Goal: Information Seeking & Learning: Learn about a topic

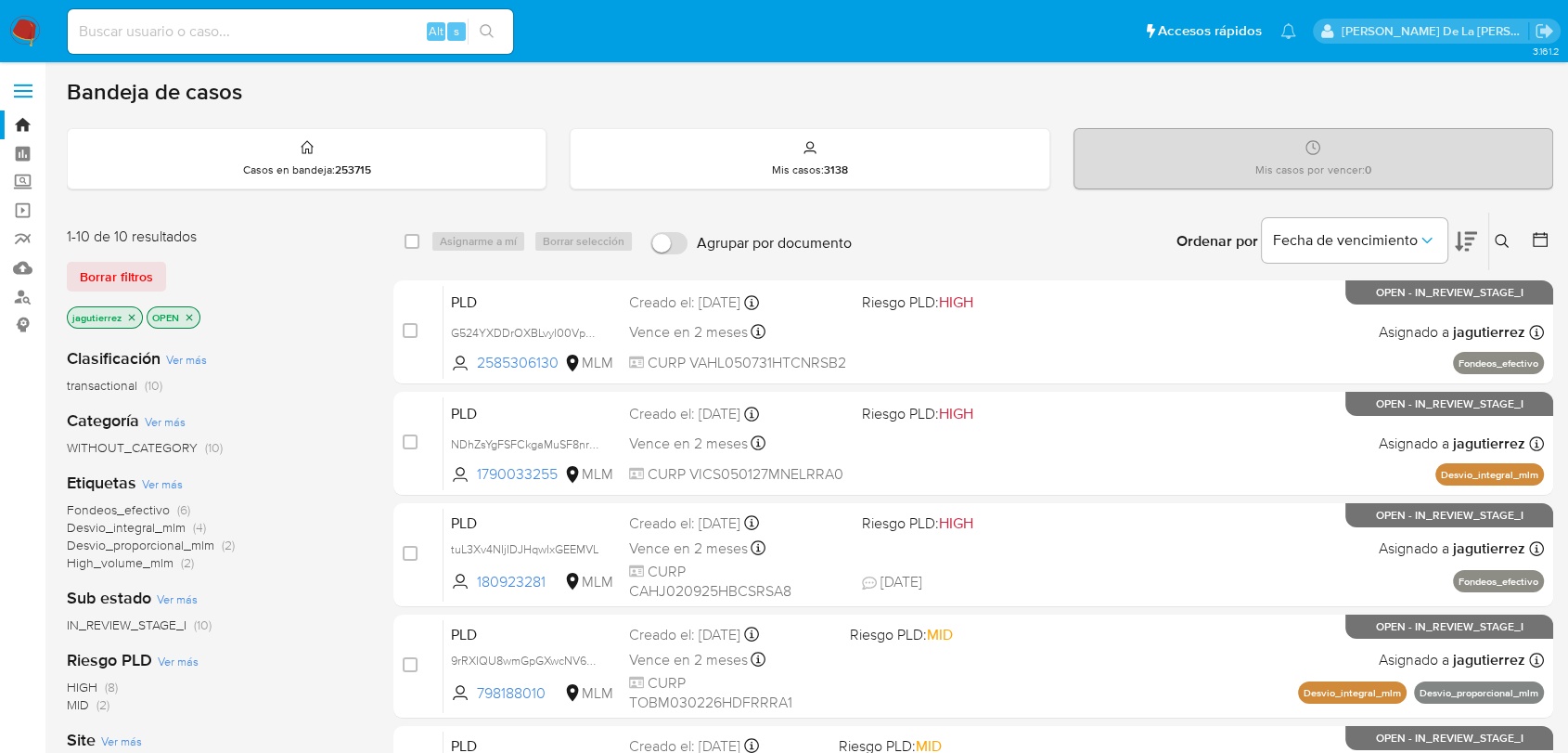
click at [157, 17] on div "Alt s" at bounding box center [290, 31] width 446 height 44
click at [154, 31] on input at bounding box center [290, 31] width 446 height 25
paste input "2584373492"
type input "2584373492"
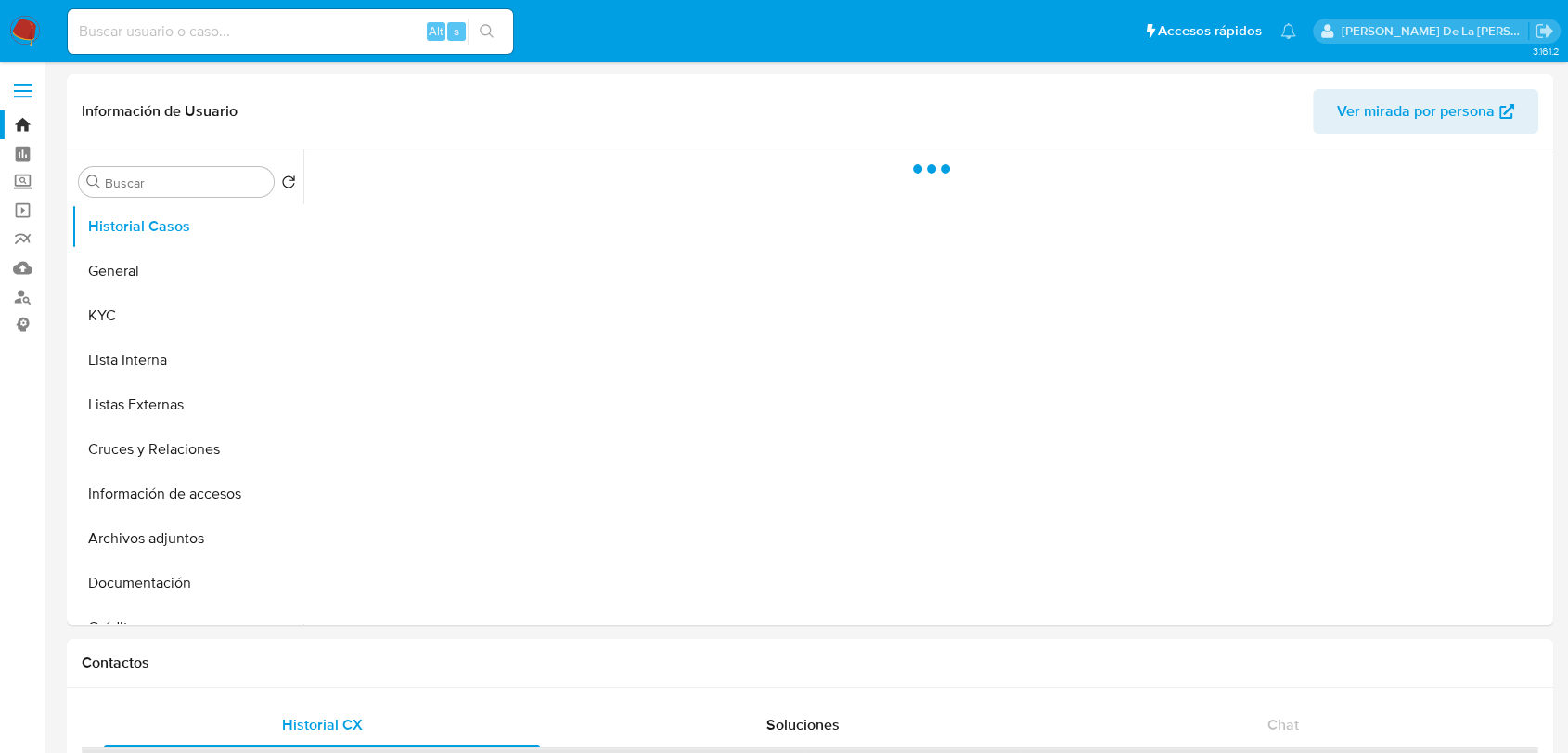
select select "10"
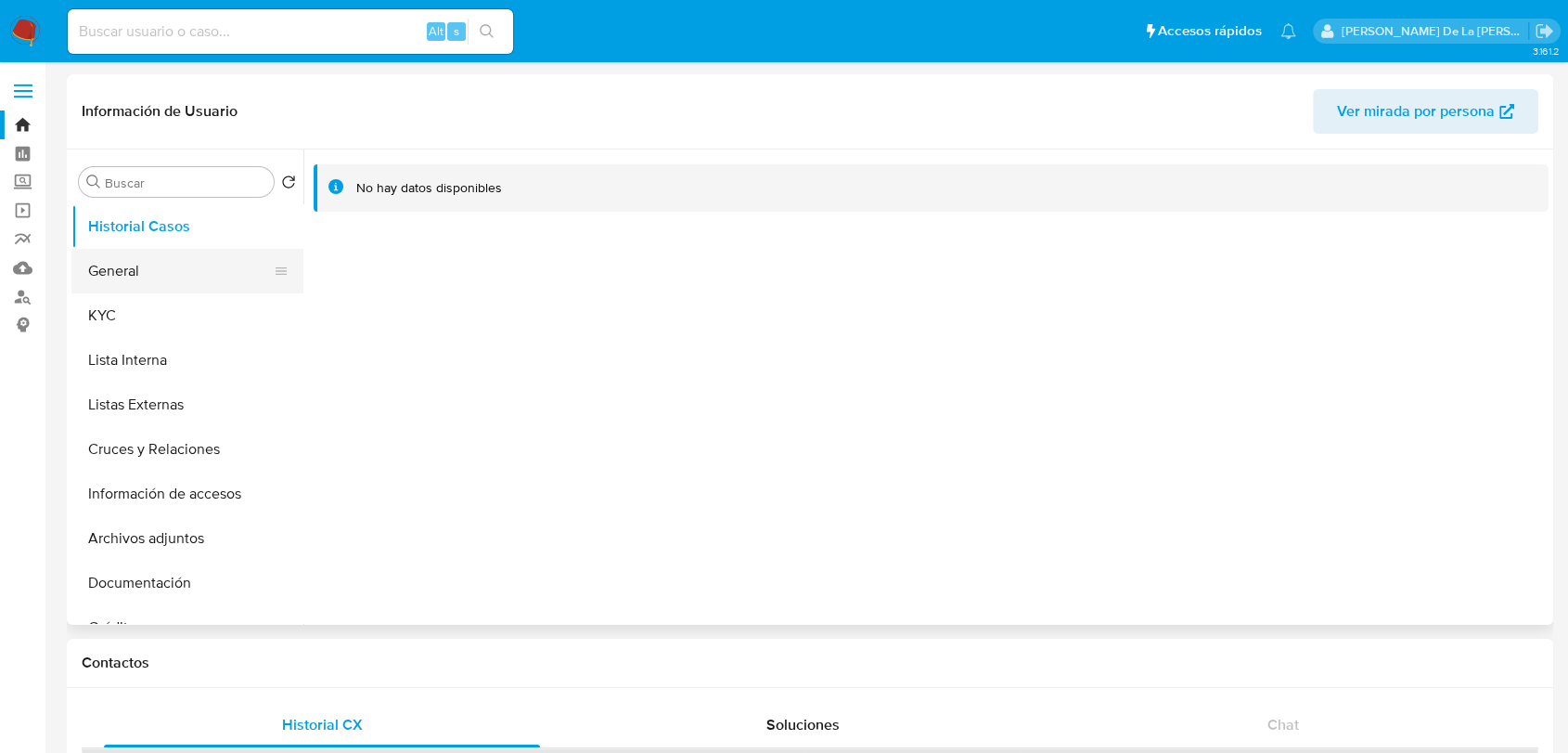
click at [156, 260] on button "General" at bounding box center [180, 271] width 217 height 44
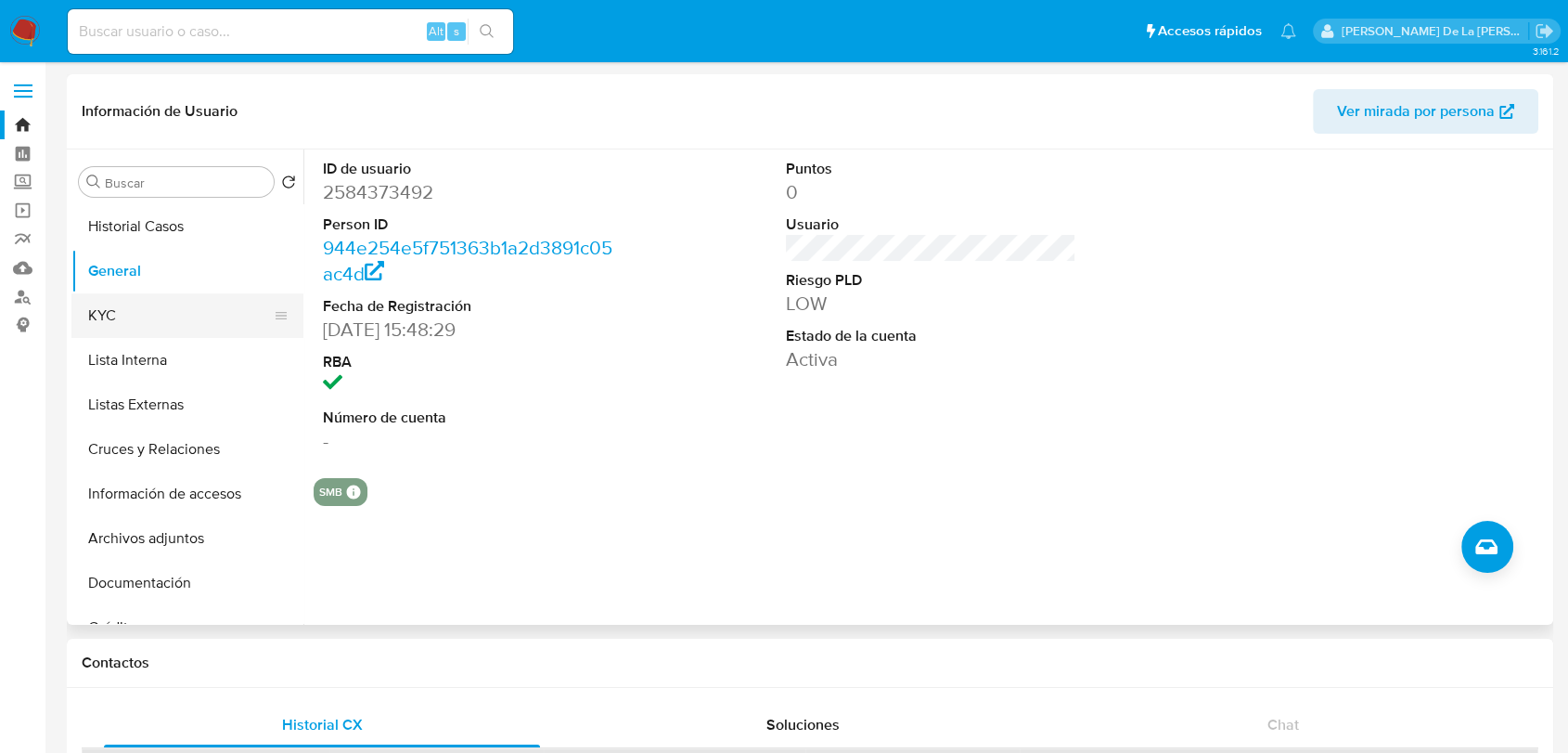
click at [225, 320] on button "KYC" at bounding box center [180, 315] width 217 height 44
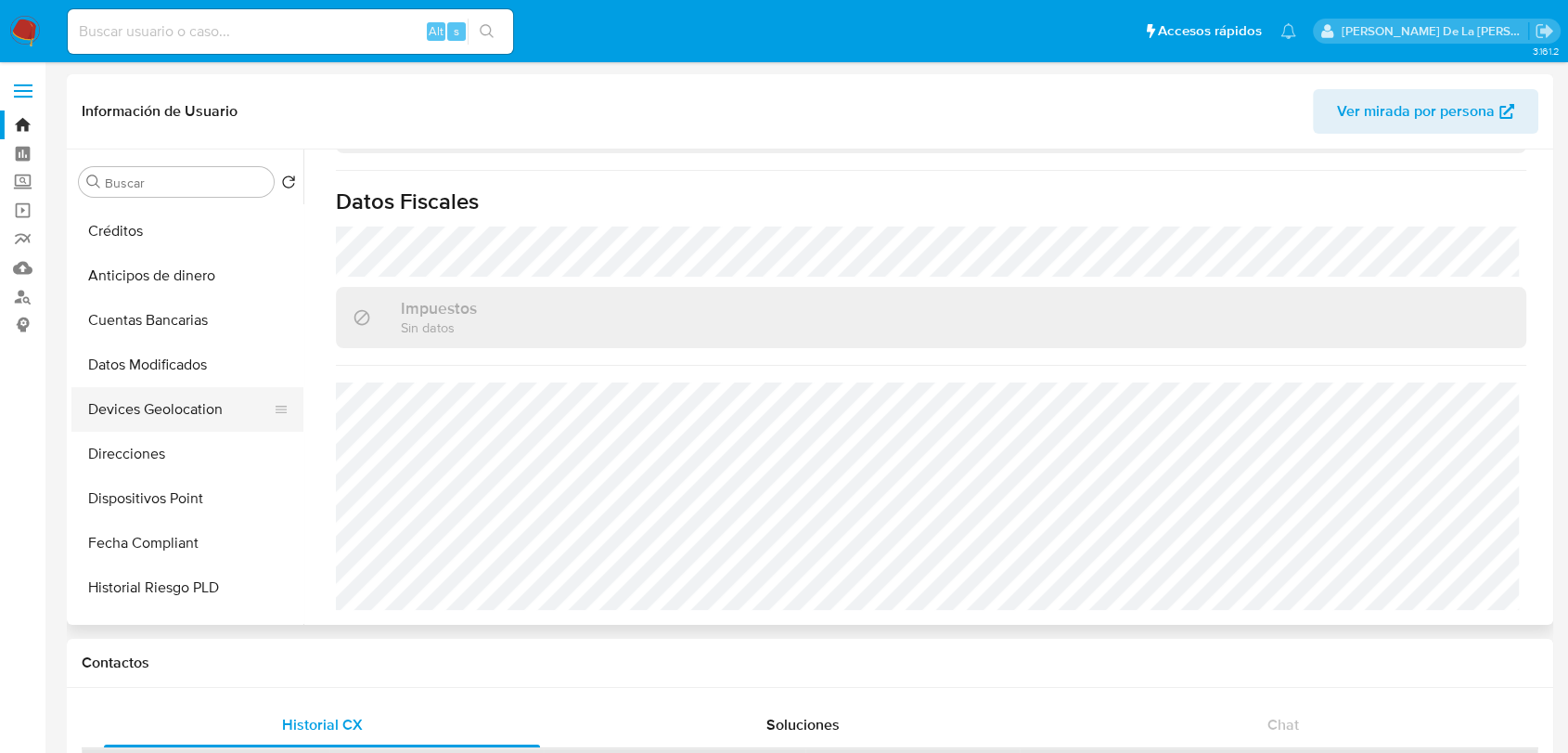
scroll to position [399, 0]
click at [178, 460] on button "Direcciones" at bounding box center [188, 451] width 232 height 44
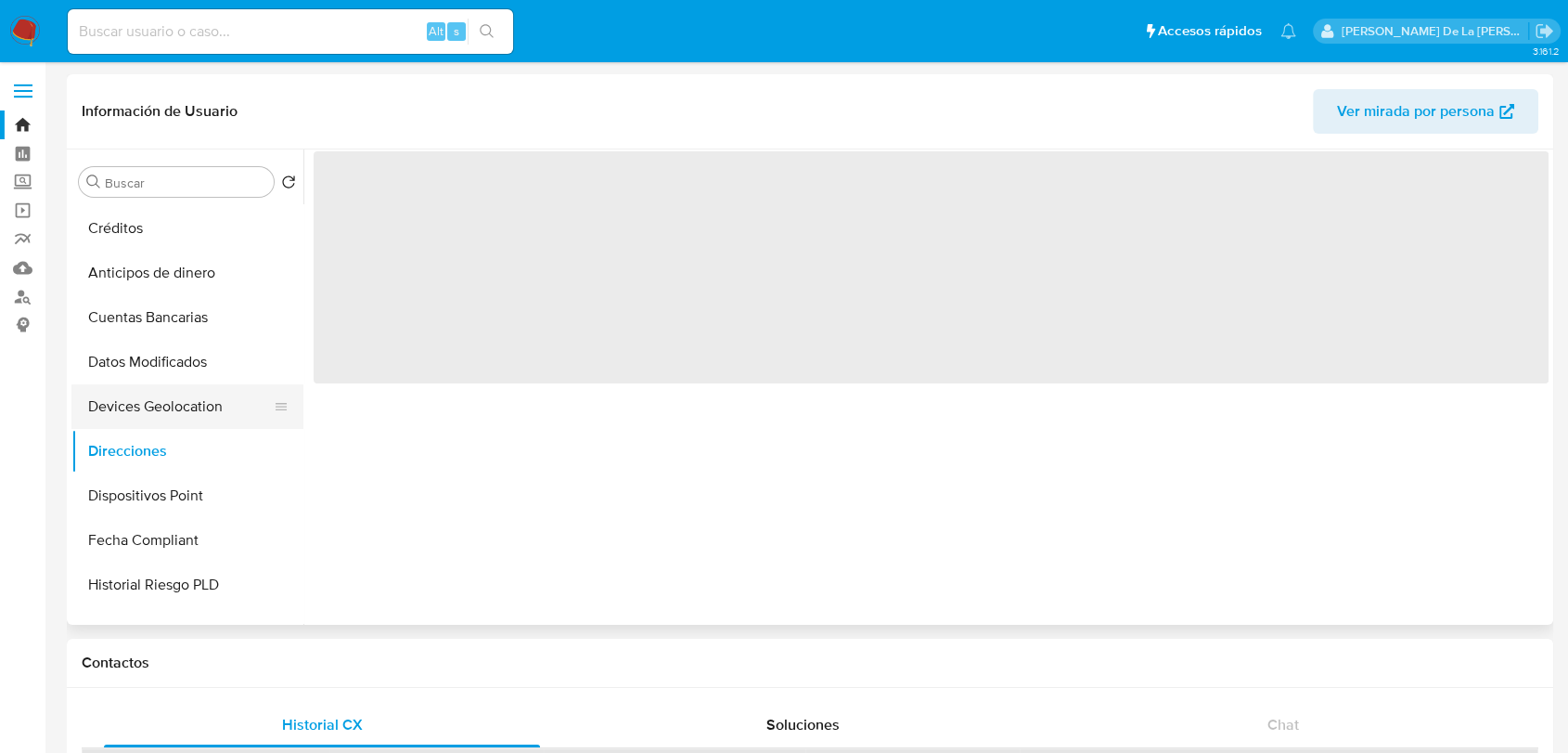
scroll to position [0, 0]
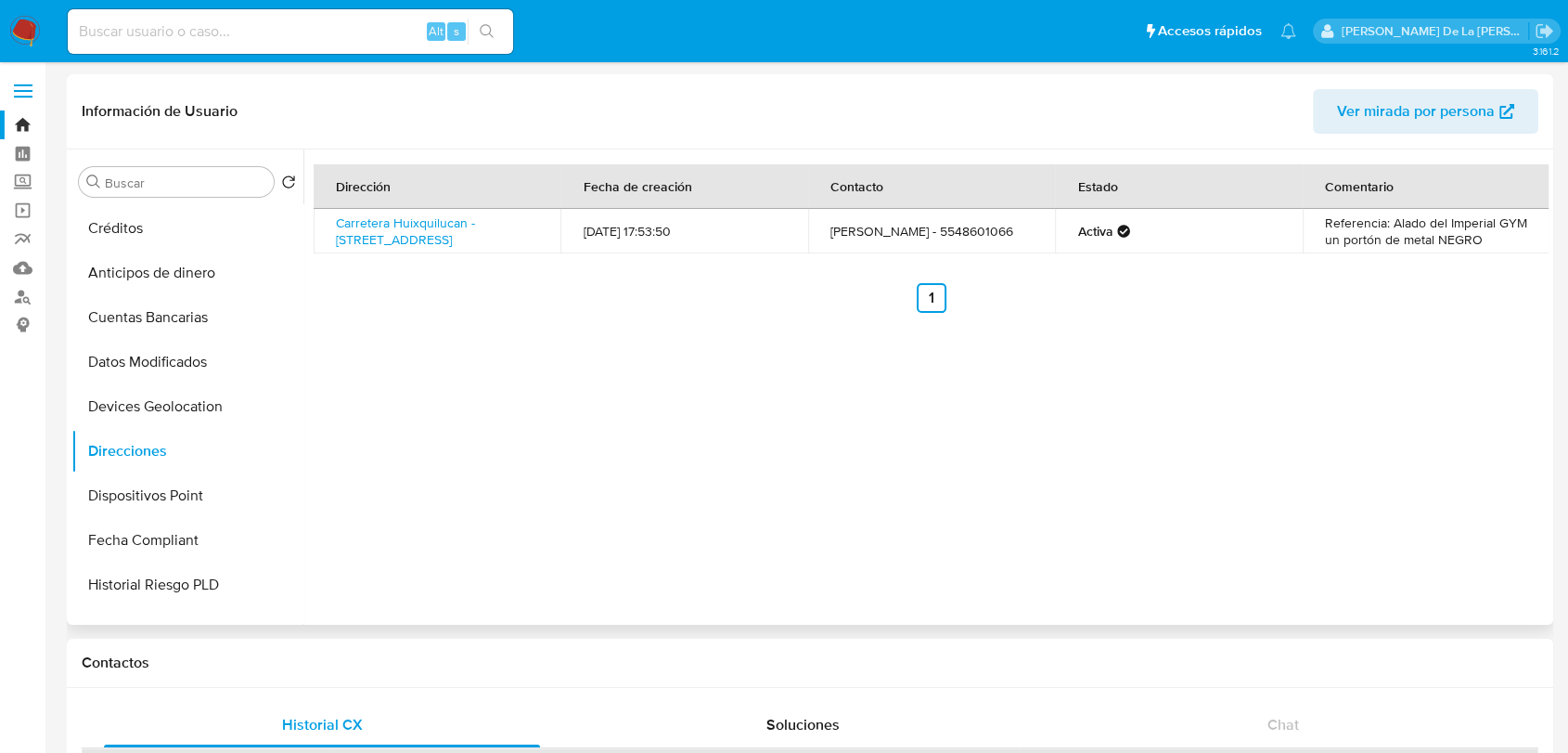
drag, startPoint x: 400, startPoint y: 268, endPoint x: 329, endPoint y: 221, distance: 85.1
click at [329, 221] on td "Carretera Huixquilucan - Naucalpan 51, Huixquilucan, Estado De México, 52773, M…" at bounding box center [437, 230] width 247 height 44
copy link "Carretera Huixquilucan - Naucalpan 51, Huixquilucan, Estado De México, 52773, M…"
click at [154, 308] on button "KYC" at bounding box center [180, 315] width 217 height 44
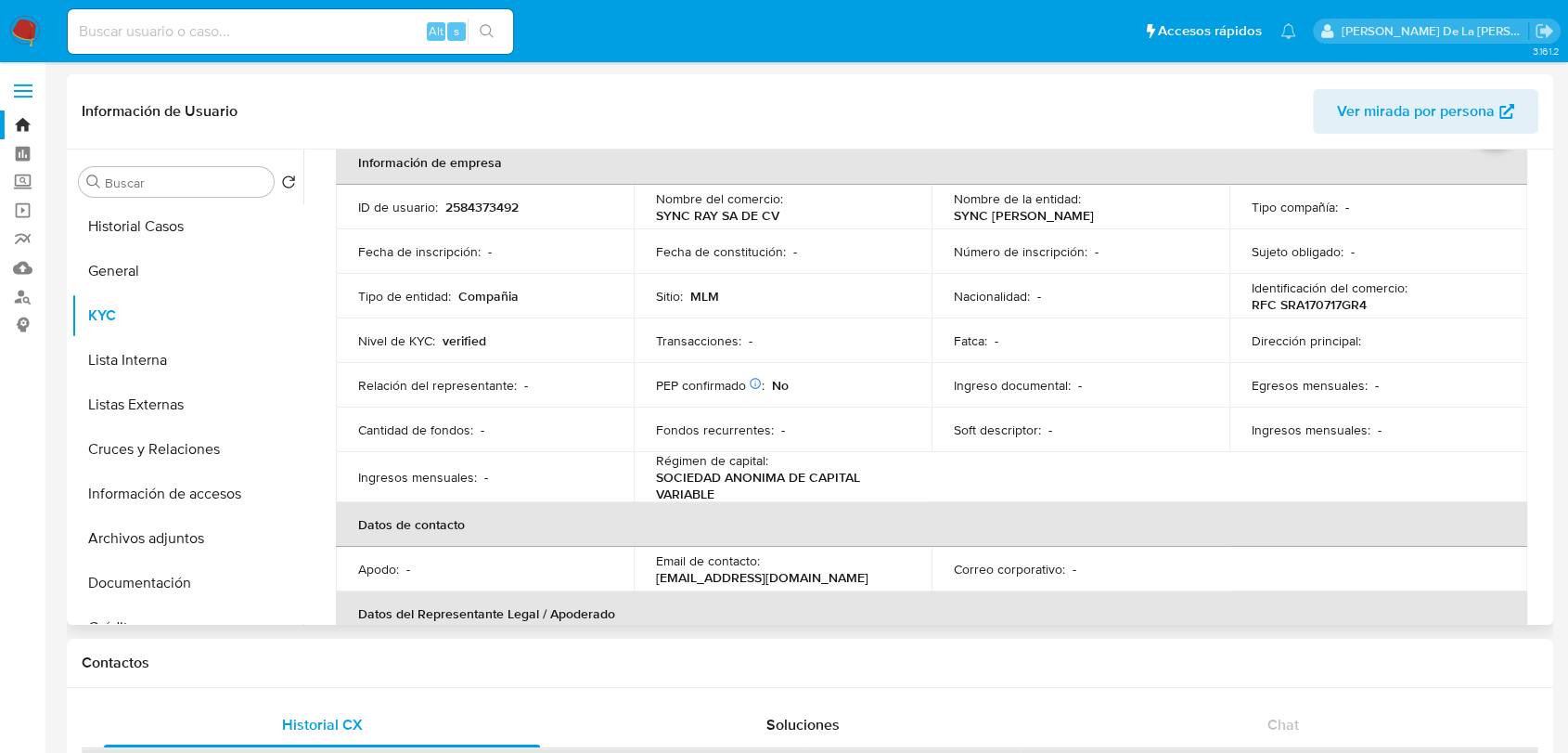
scroll to position [95, 0]
click at [151, 479] on button "Información de accesos" at bounding box center [180, 493] width 217 height 44
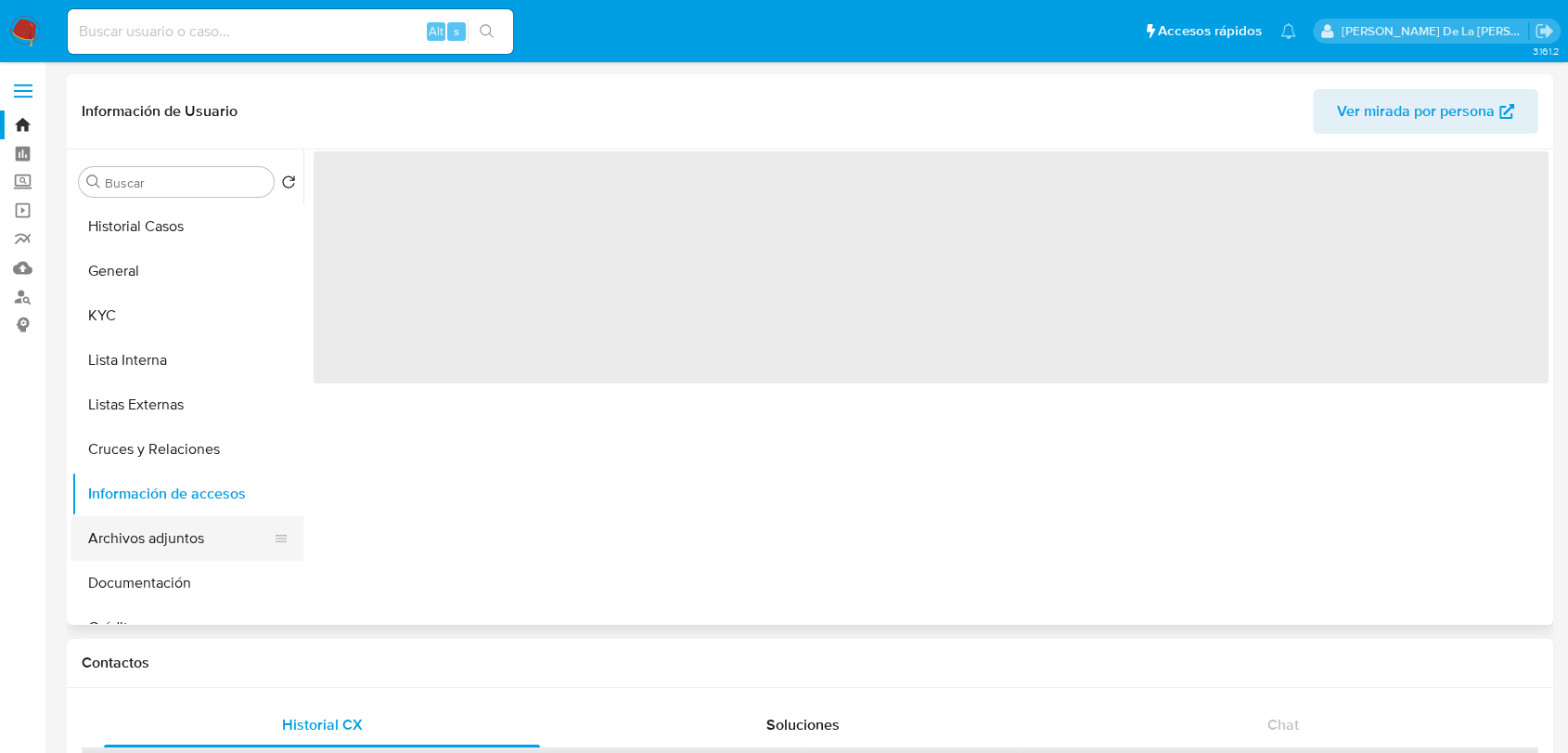
click at [137, 529] on button "Archivos adjuntos" at bounding box center [180, 537] width 217 height 44
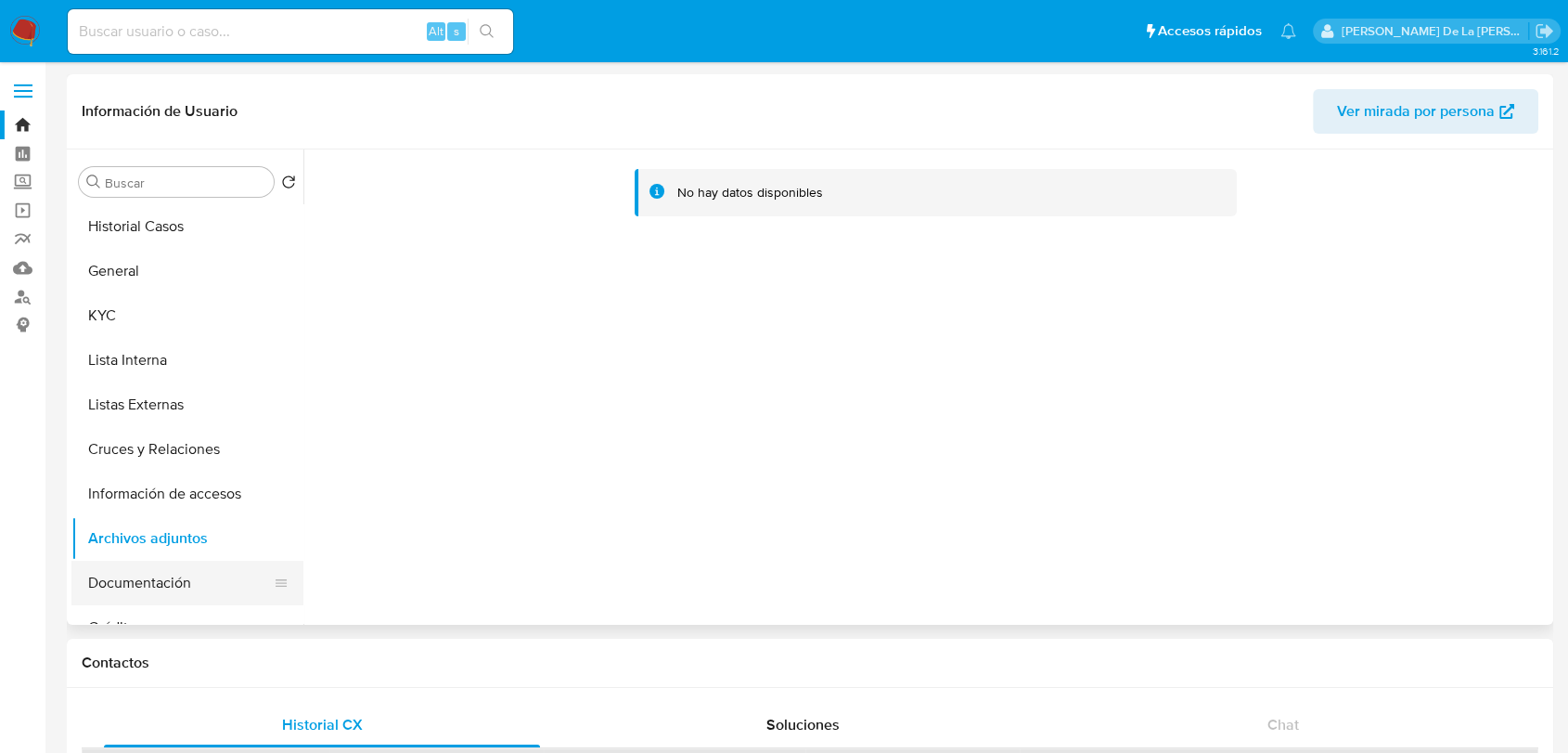
click at [146, 585] on button "Documentación" at bounding box center [180, 583] width 217 height 44
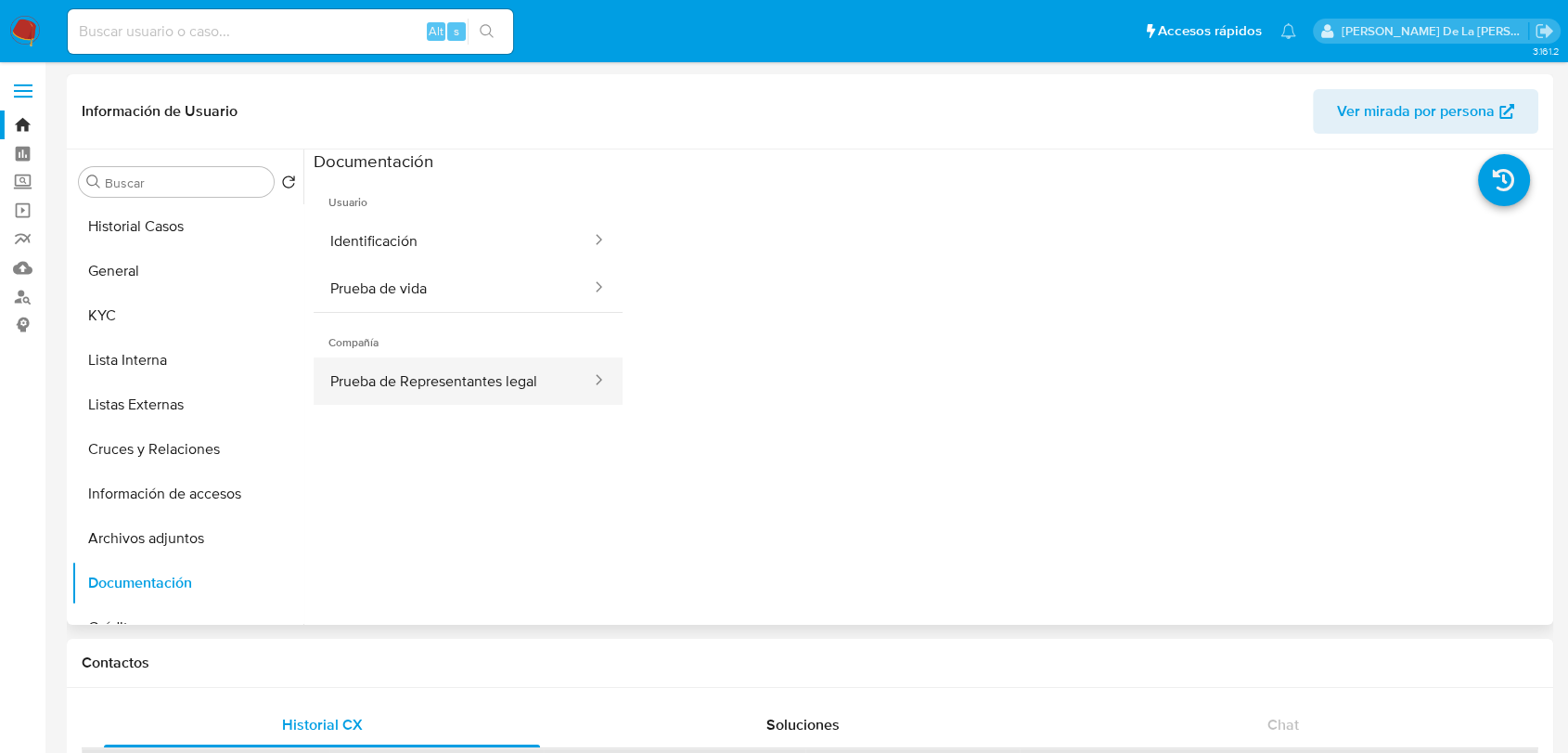
click at [415, 383] on button "Prueba de Representantes legal" at bounding box center [453, 381] width 279 height 47
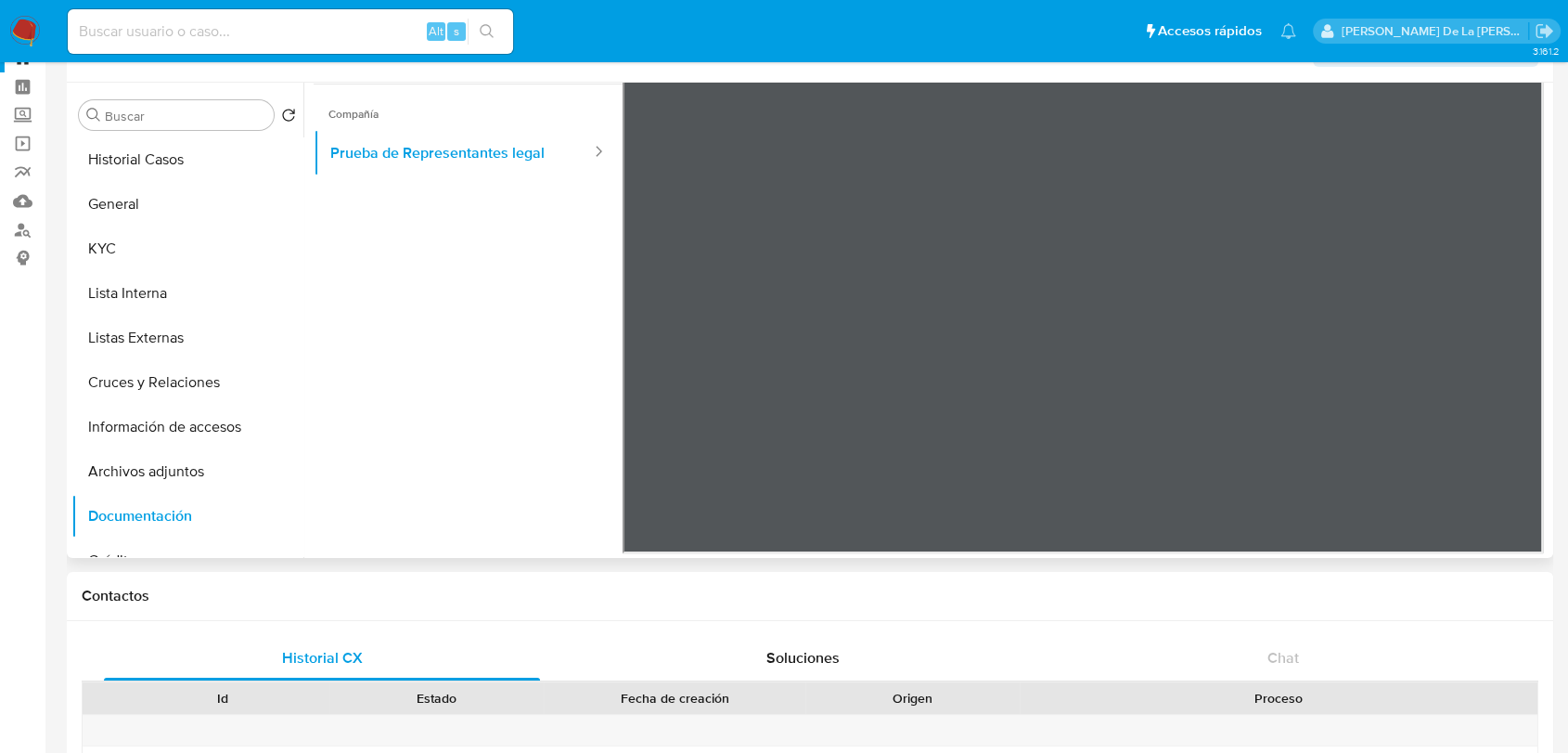
scroll to position [33, 0]
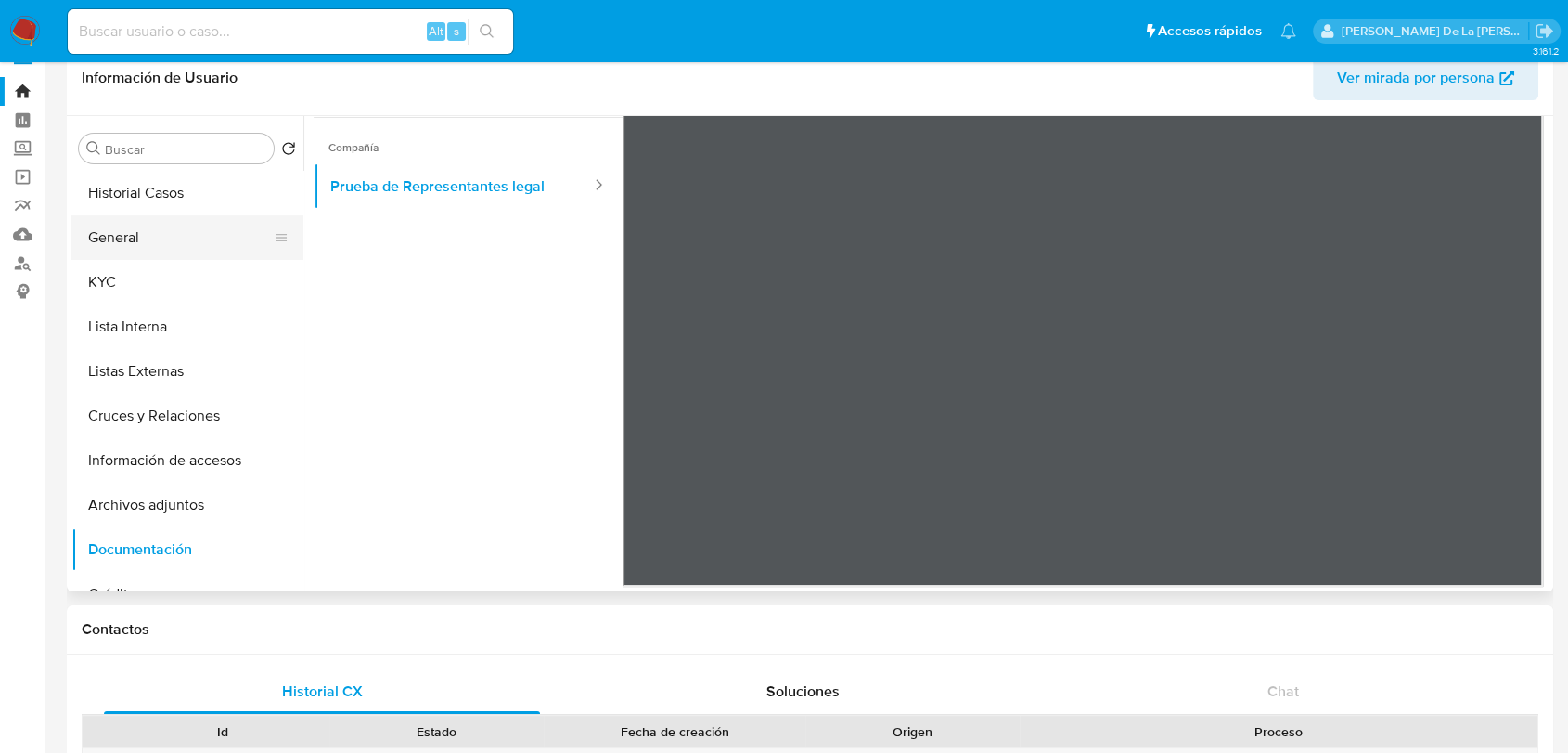
click at [168, 245] on button "General" at bounding box center [180, 237] width 217 height 44
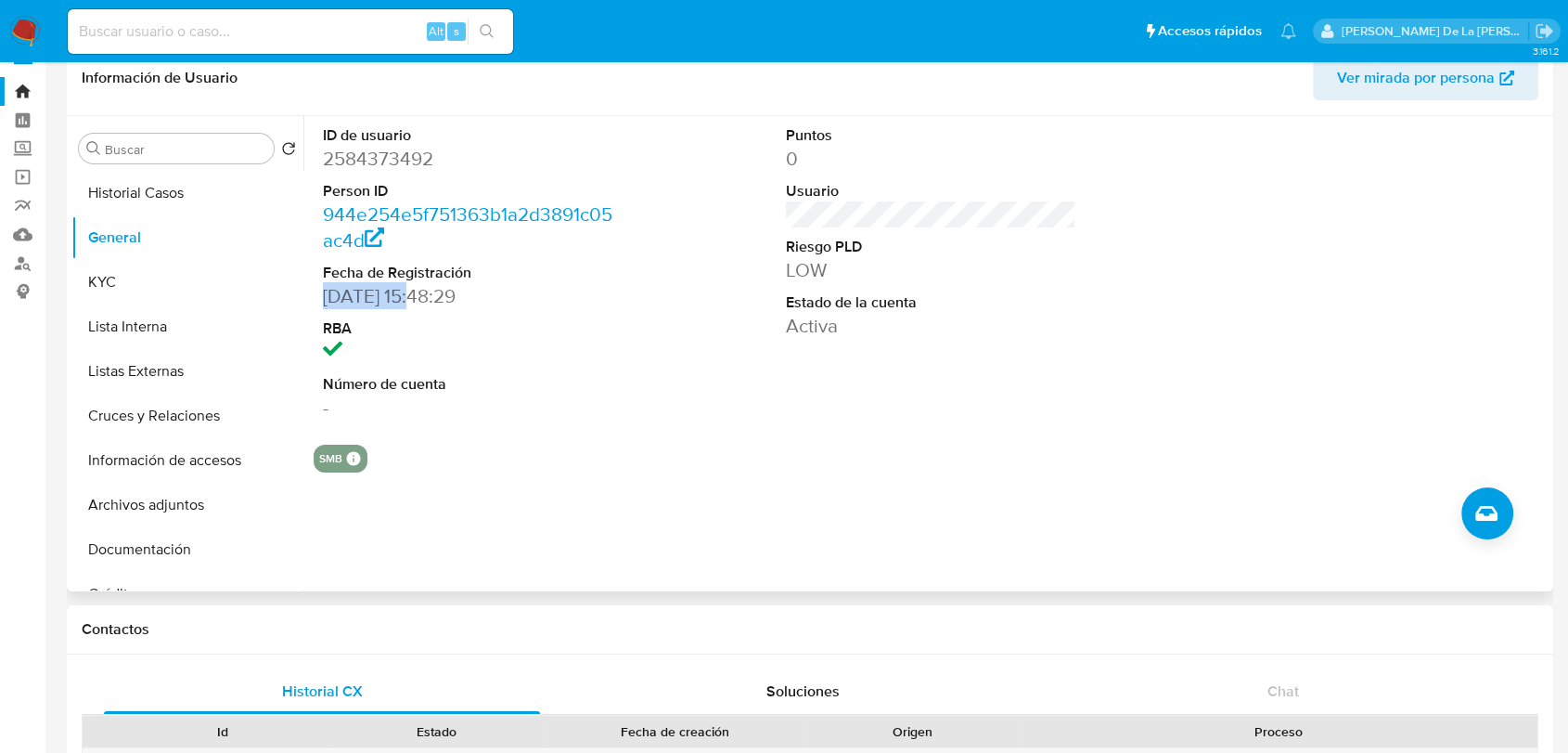
drag, startPoint x: 424, startPoint y: 301, endPoint x: 319, endPoint y: 288, distance: 105.8
click at [319, 288] on div "ID de usuario 2584373492 Person ID 944e254e5f751363b1a2d3891c05ac4d Fecha de Re…" at bounding box center [468, 273] width 309 height 314
copy dd "25/07/2025"
click at [127, 265] on button "KYC" at bounding box center [180, 282] width 217 height 44
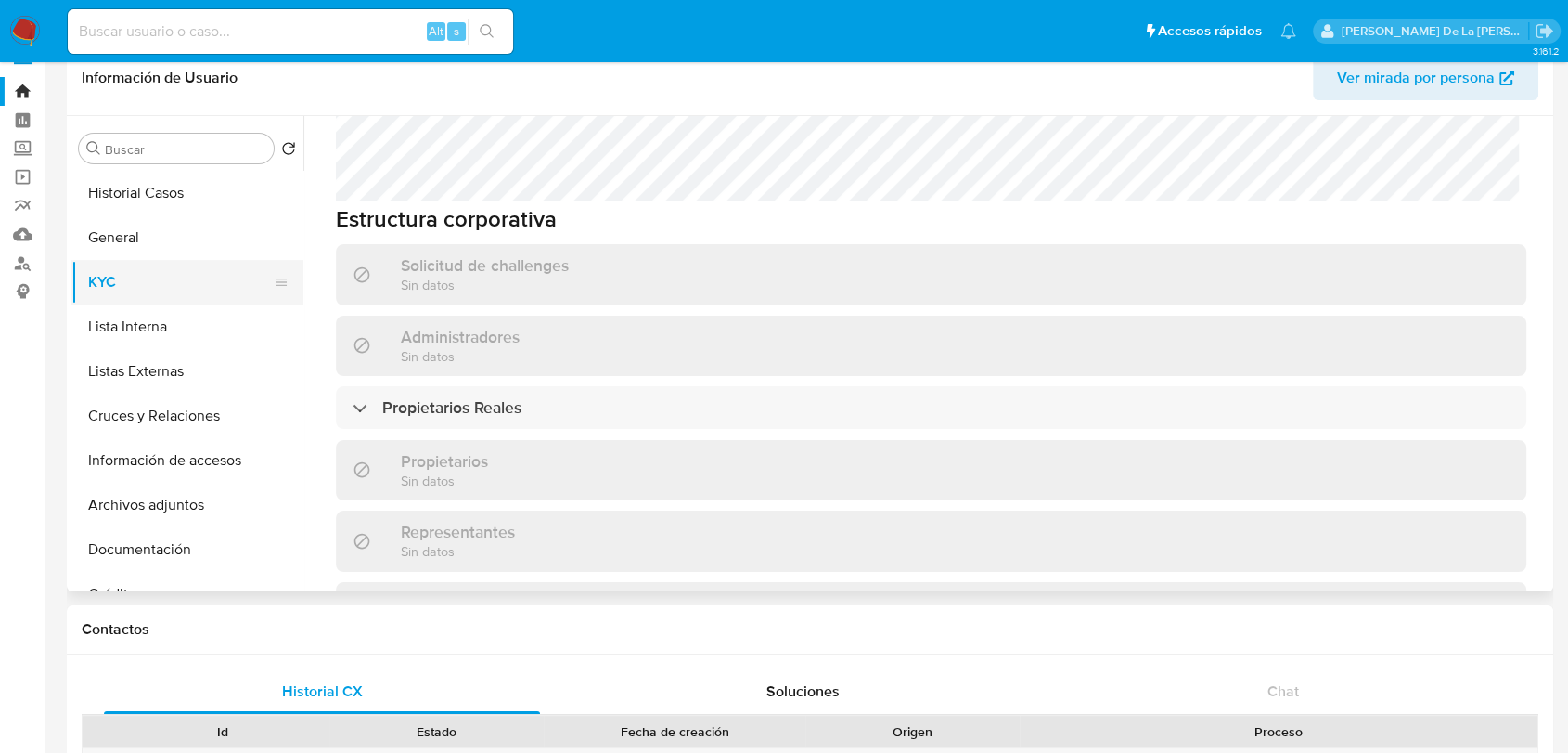
scroll to position [851, 0]
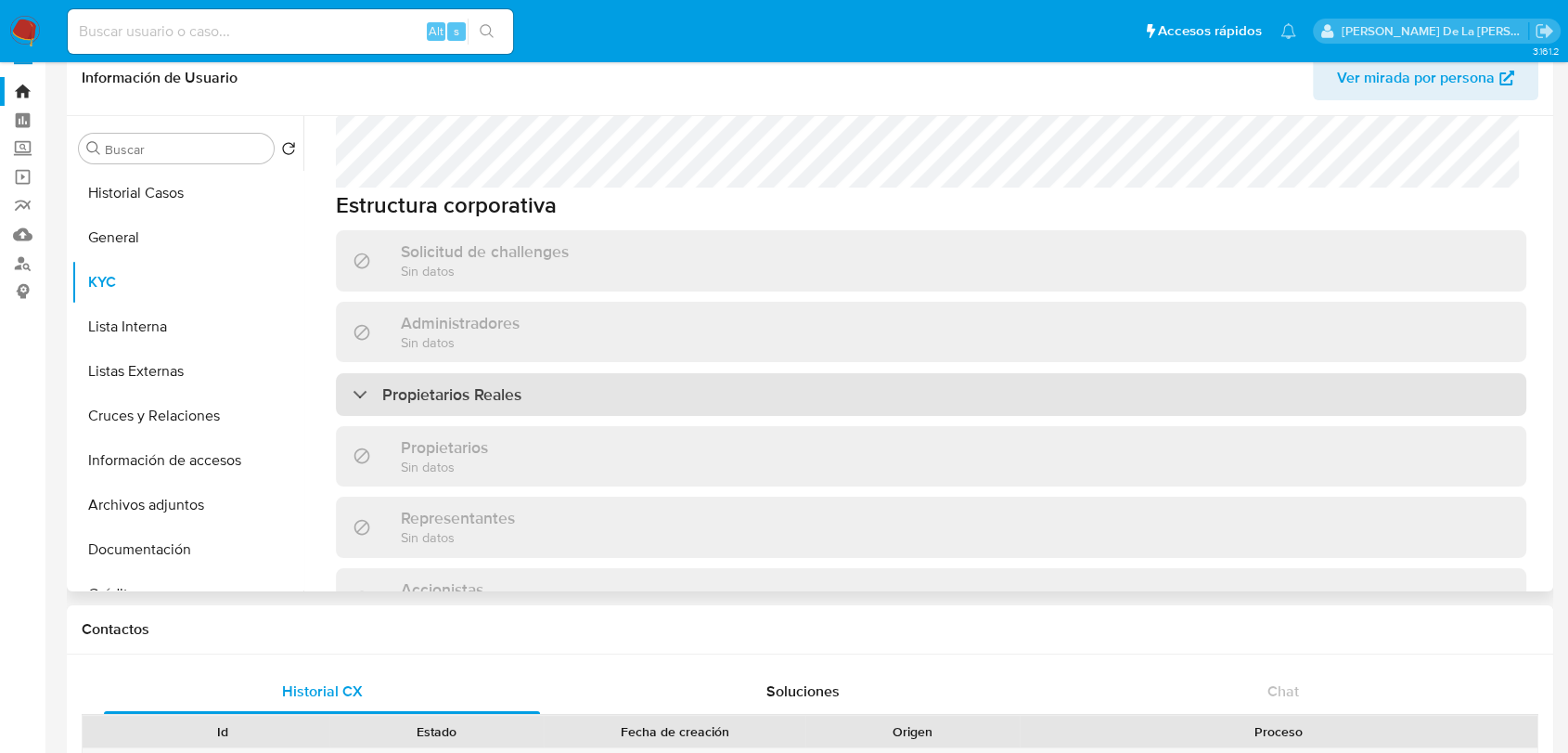
click at [357, 390] on div "Propietarios Reales" at bounding box center [437, 394] width 169 height 21
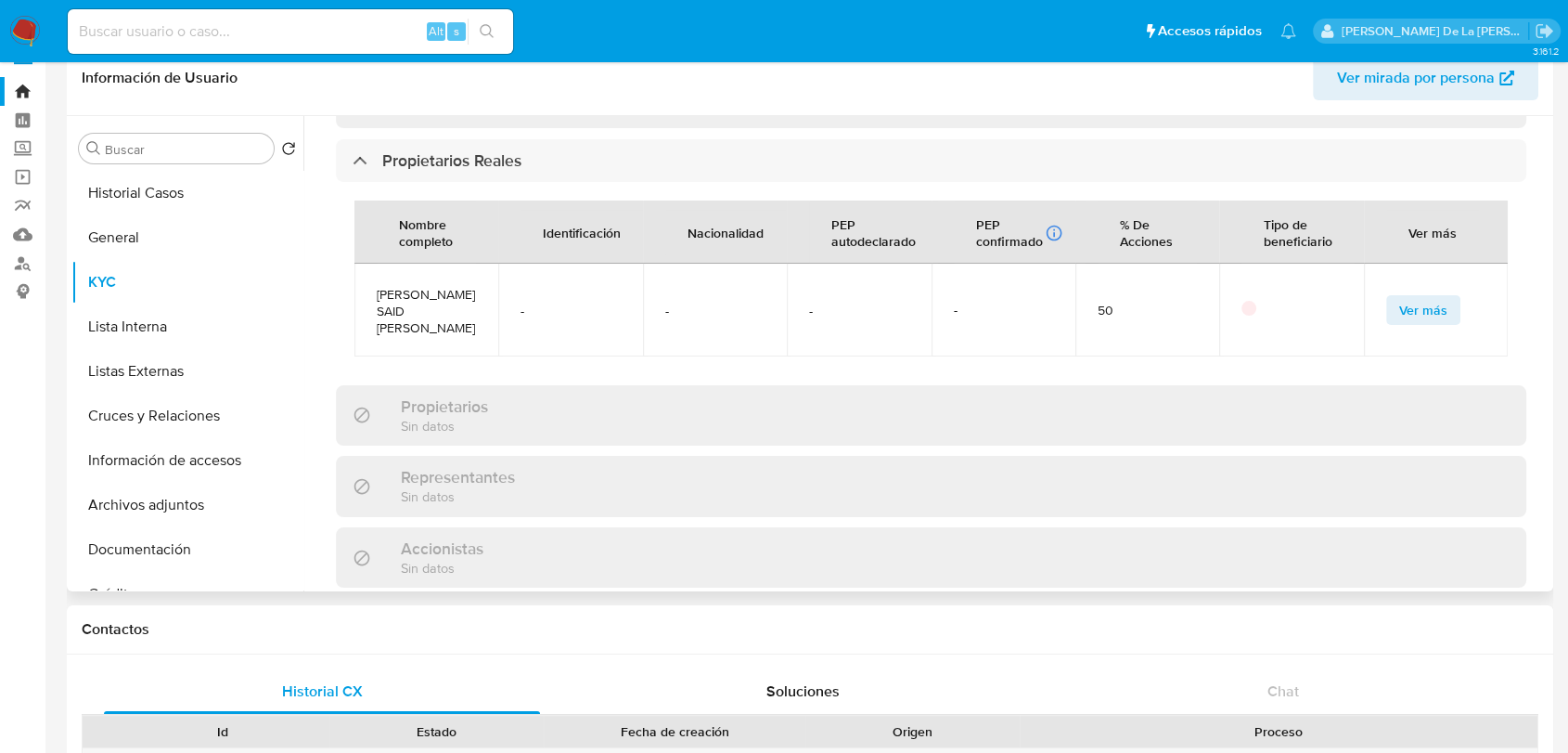
scroll to position [1084, 0]
click at [1414, 308] on span "Ver más" at bounding box center [1422, 311] width 48 height 26
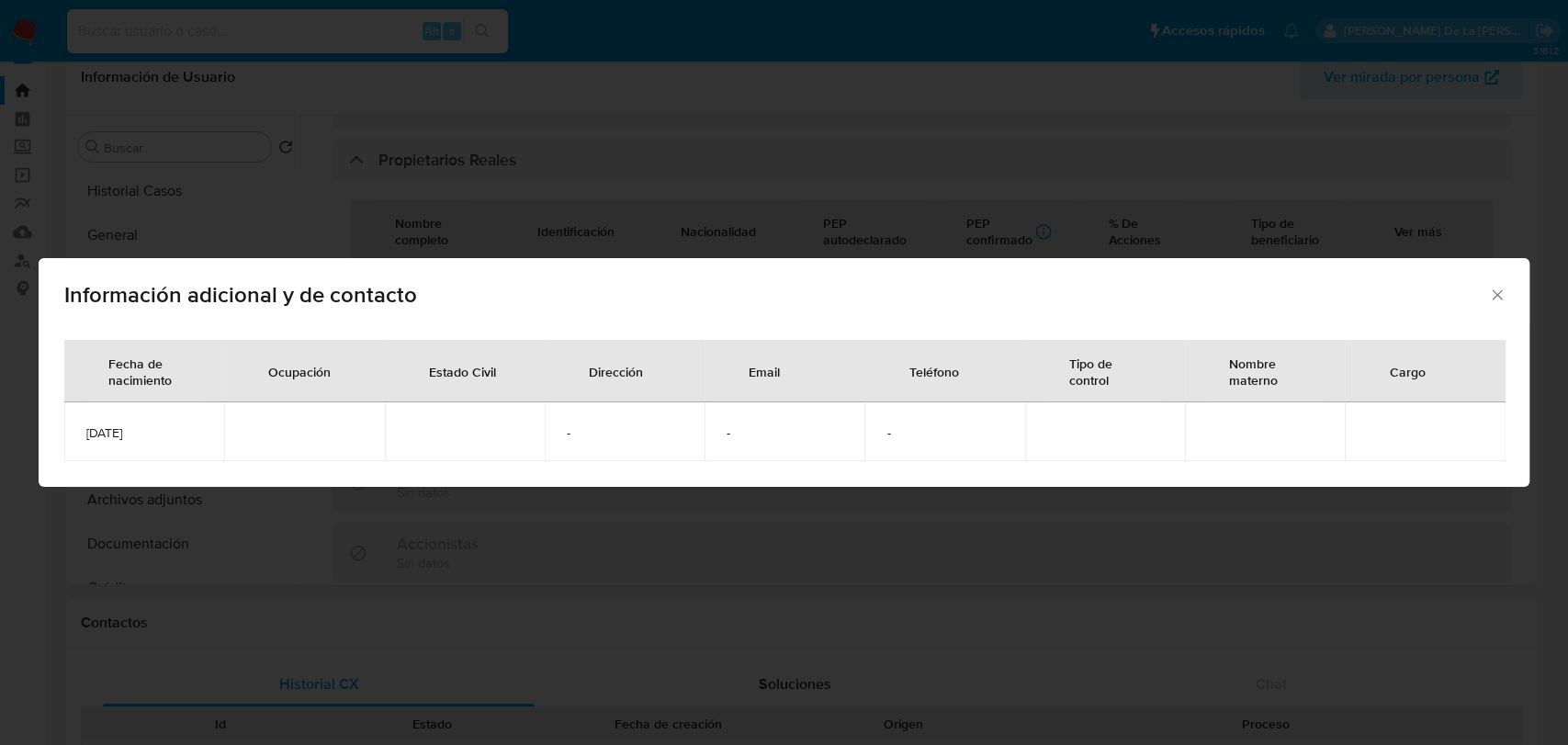
click at [133, 568] on div "Información adicional y de contacto Fecha de nacimiento Ocupación Estado Civil …" at bounding box center [784, 372] width 1568 height 745
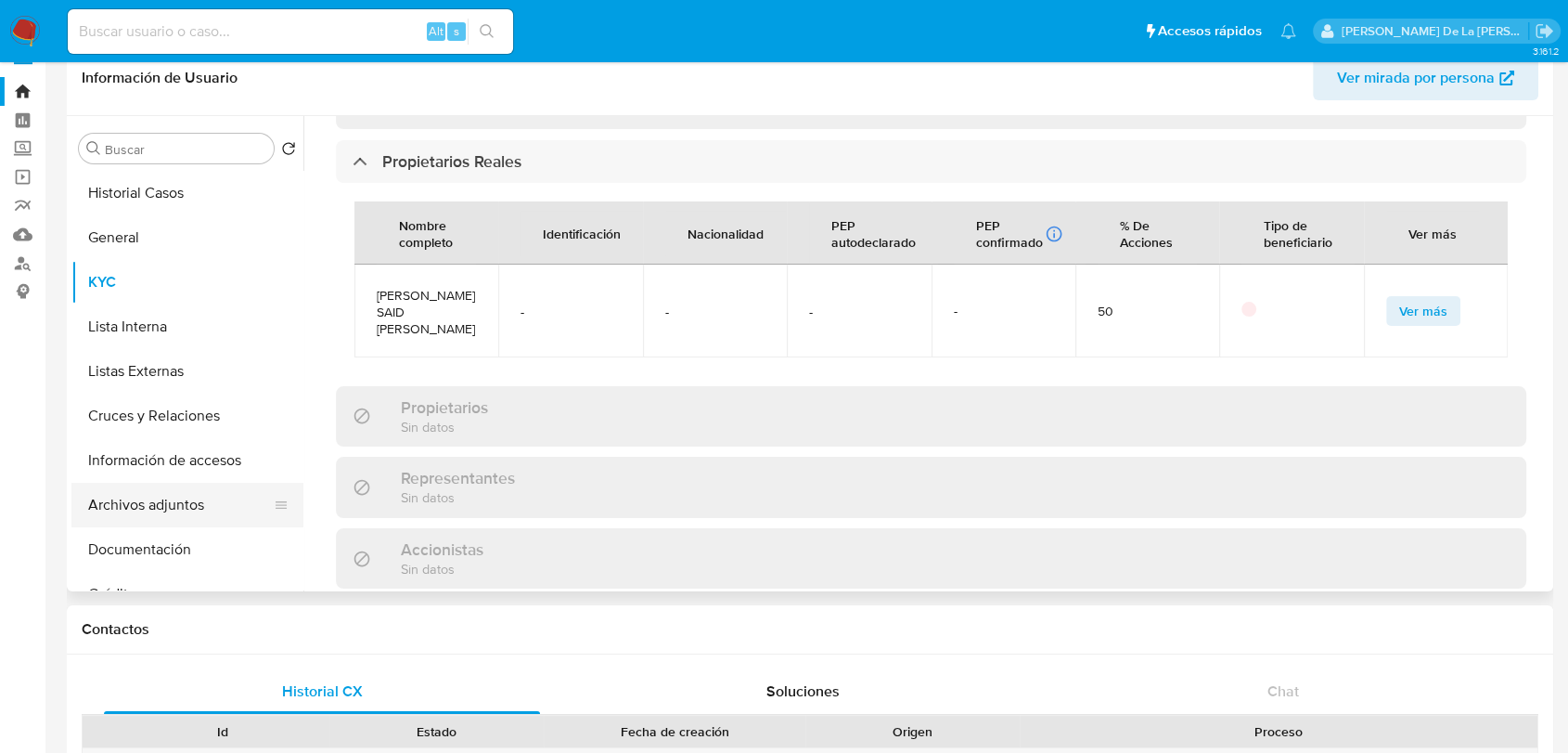
click at [163, 504] on button "Archivos adjuntos" at bounding box center [180, 504] width 217 height 44
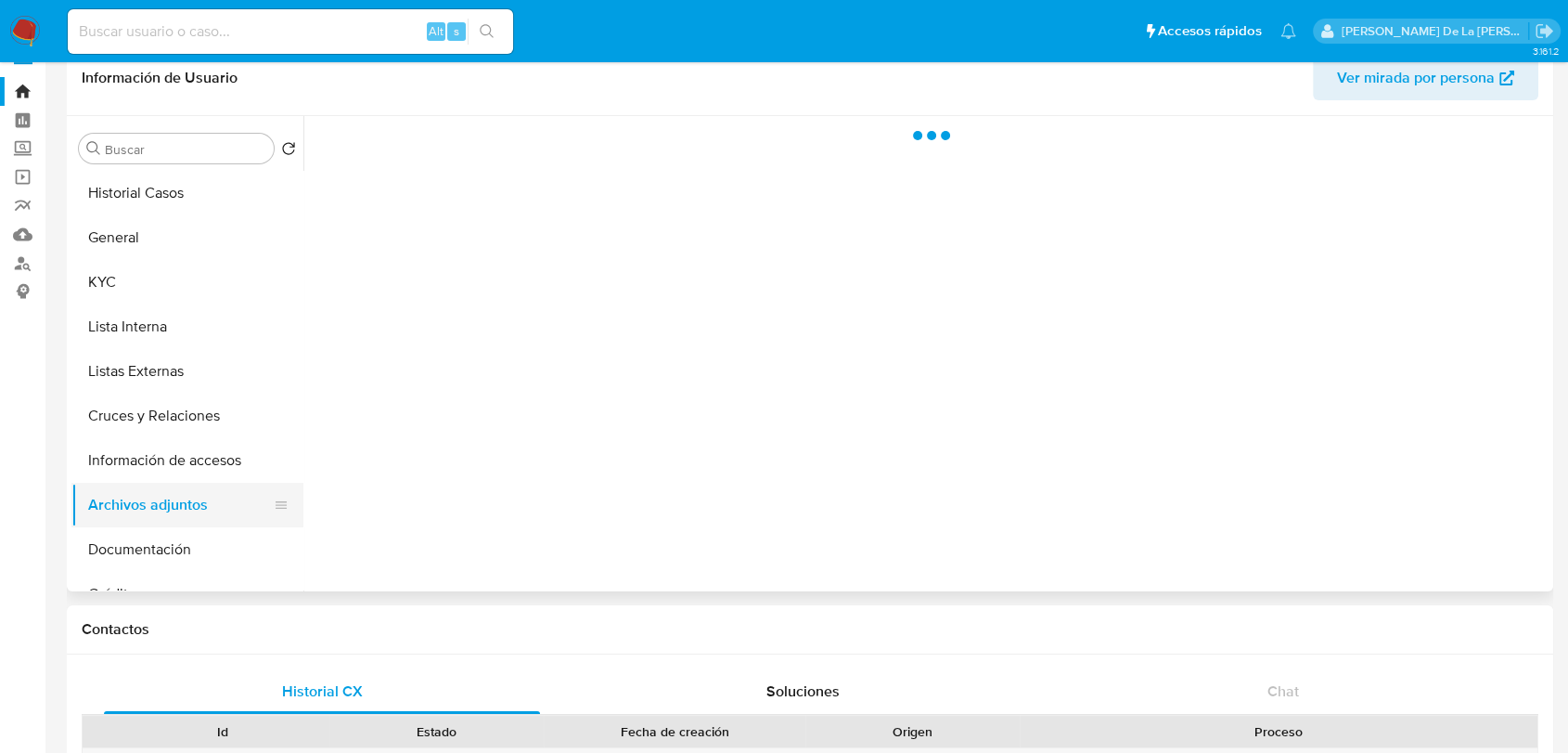
scroll to position [0, 0]
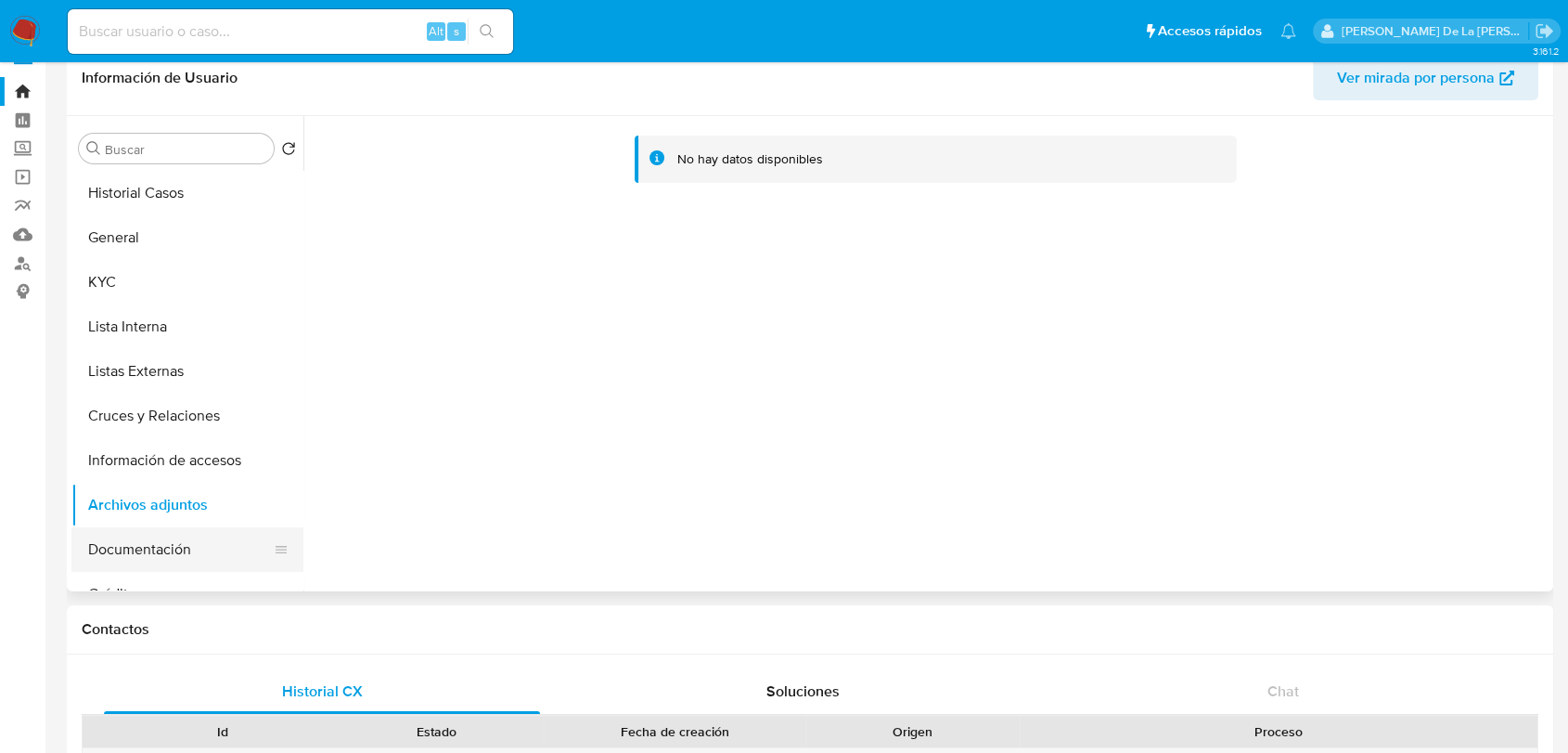
click at [138, 544] on button "Documentación" at bounding box center [180, 549] width 217 height 44
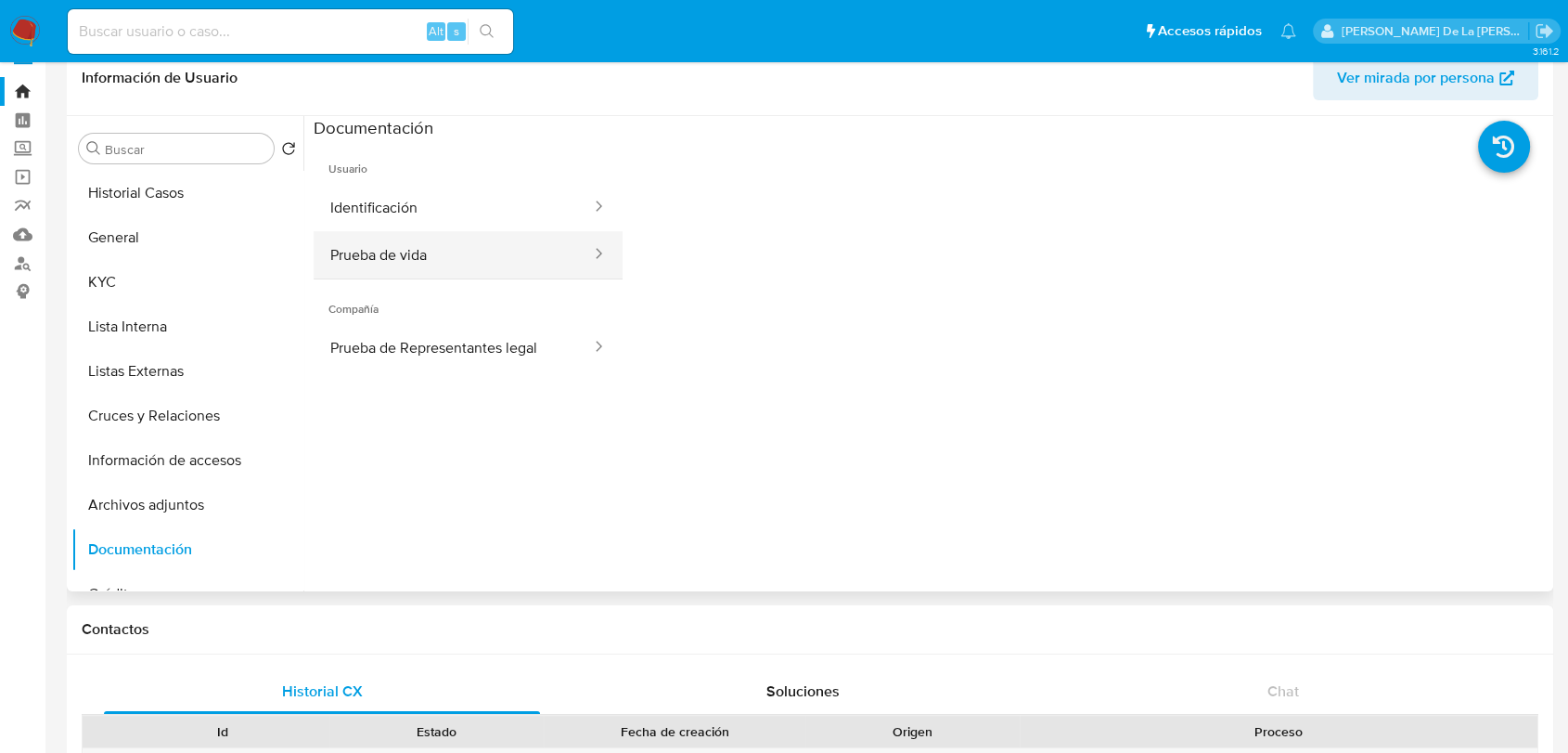
click at [404, 243] on button "Prueba de vida" at bounding box center [453, 255] width 279 height 47
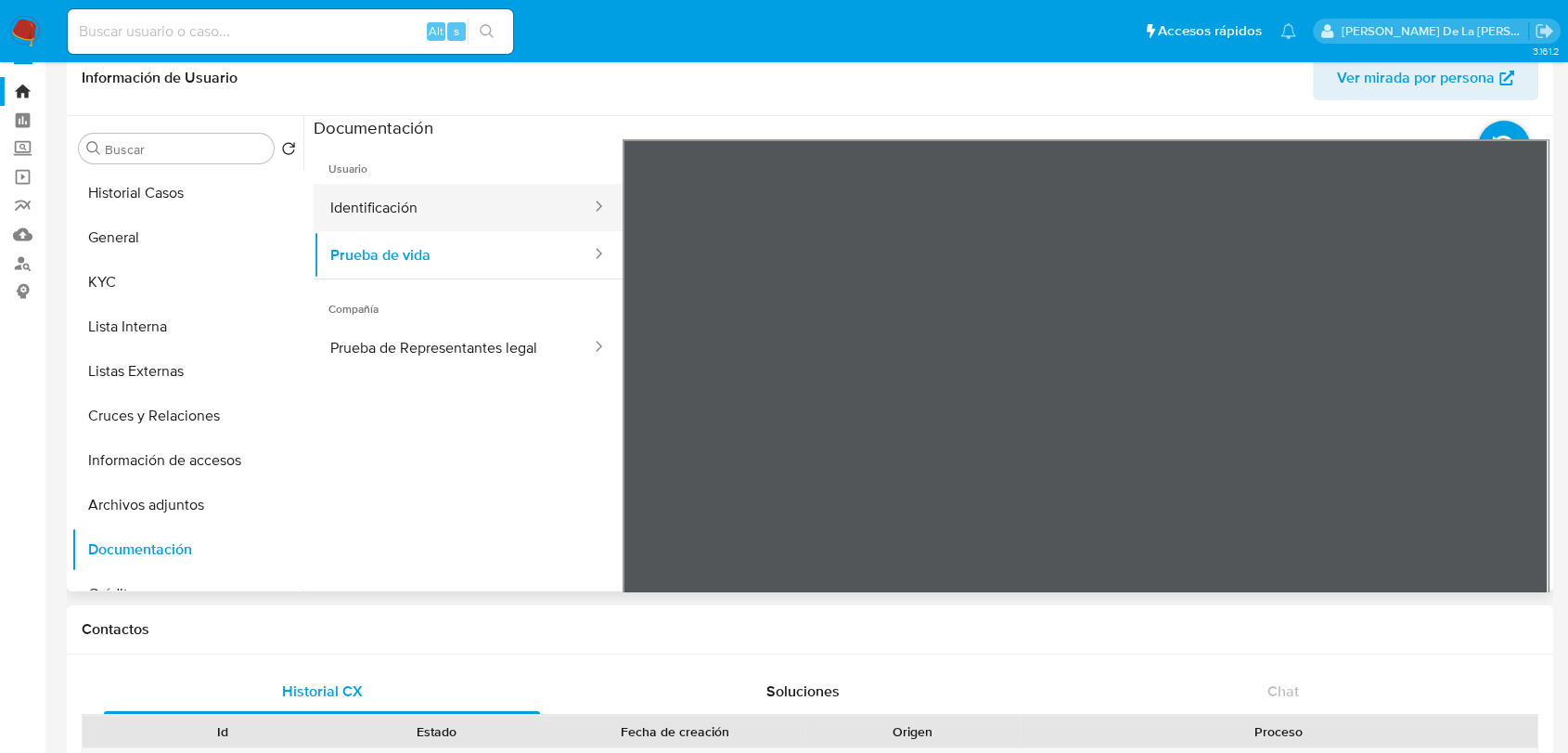
click at [398, 205] on button "Identificación" at bounding box center [453, 208] width 279 height 47
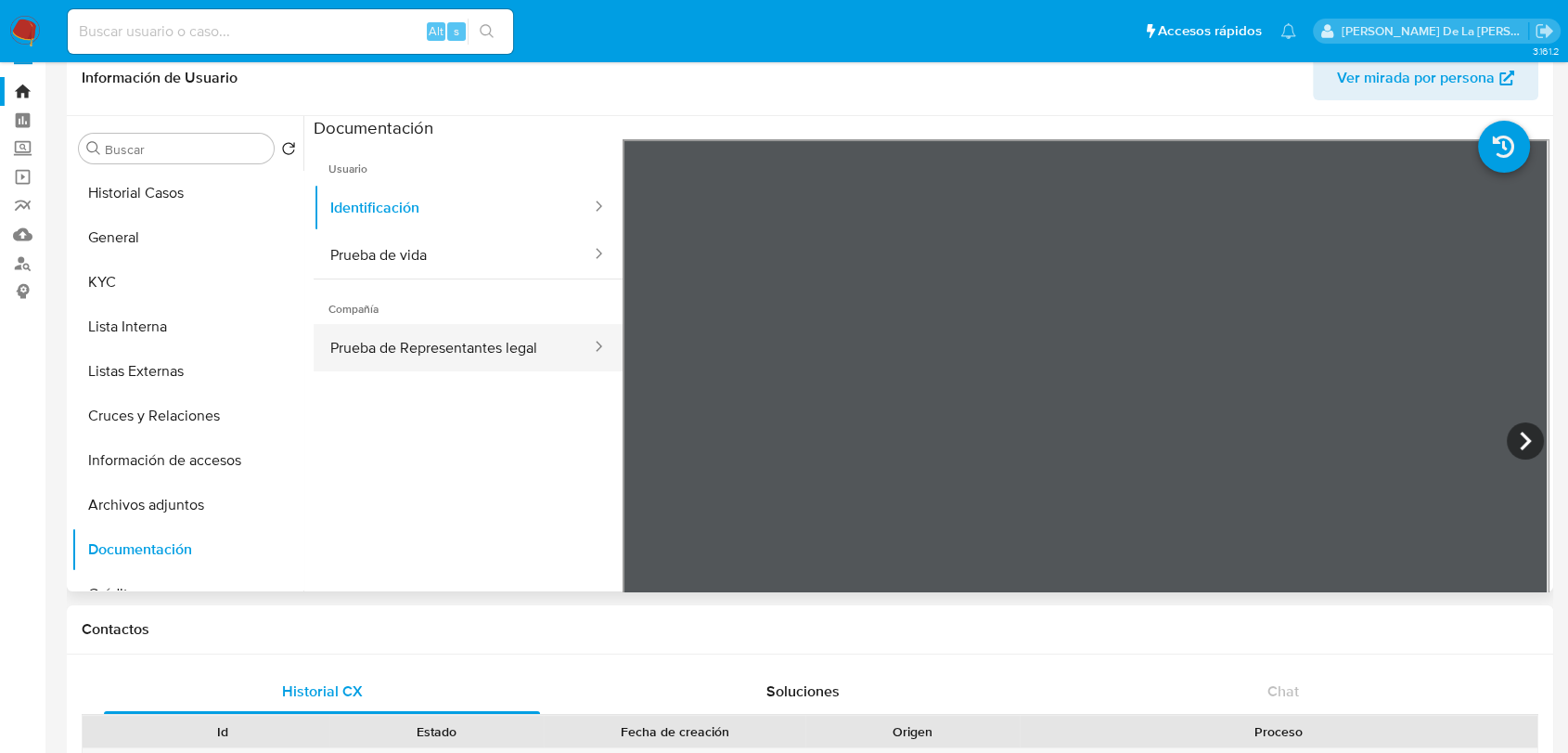
click at [508, 369] on button "Prueba de Representantes legal" at bounding box center [453, 347] width 279 height 47
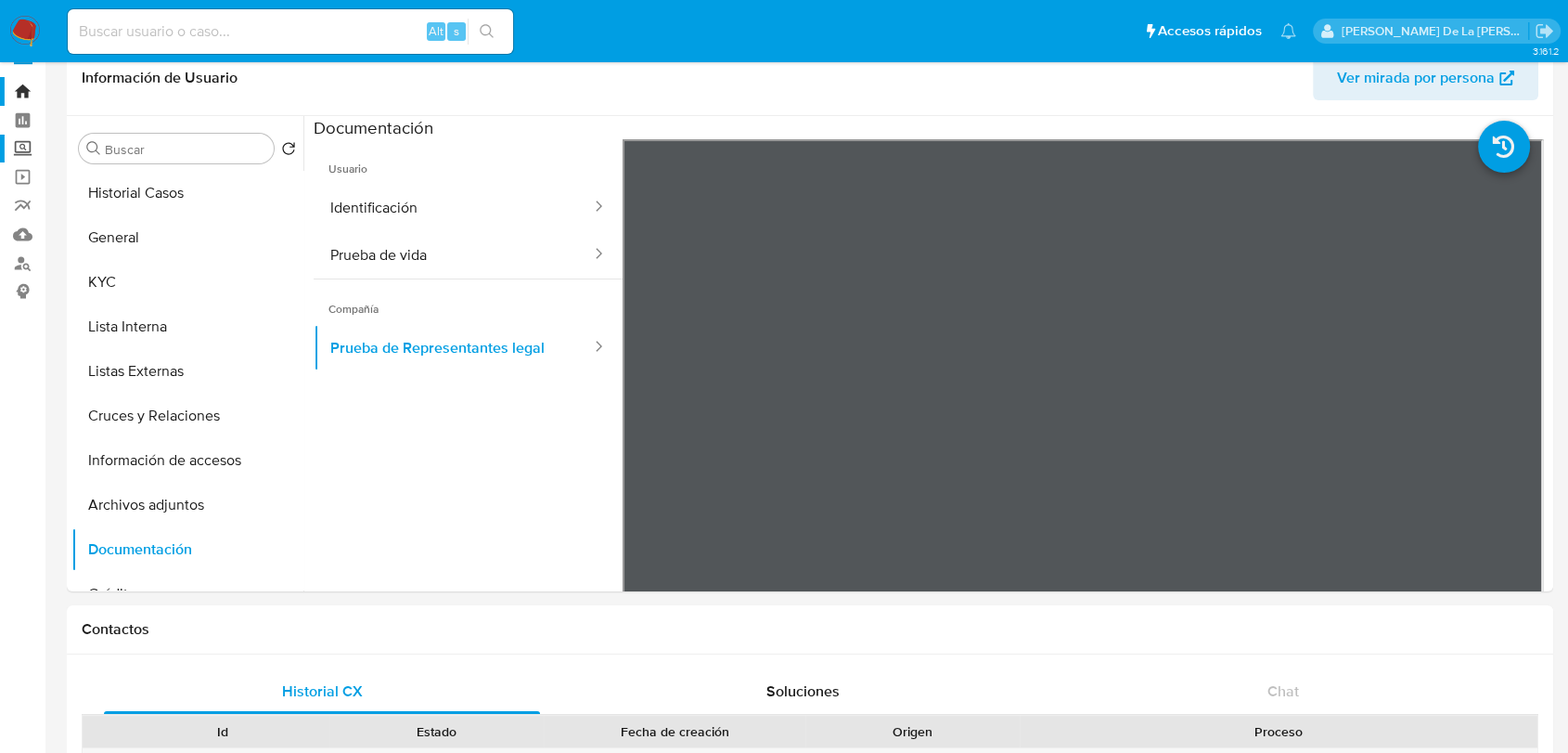
click at [21, 148] on label "Screening" at bounding box center [110, 149] width 220 height 29
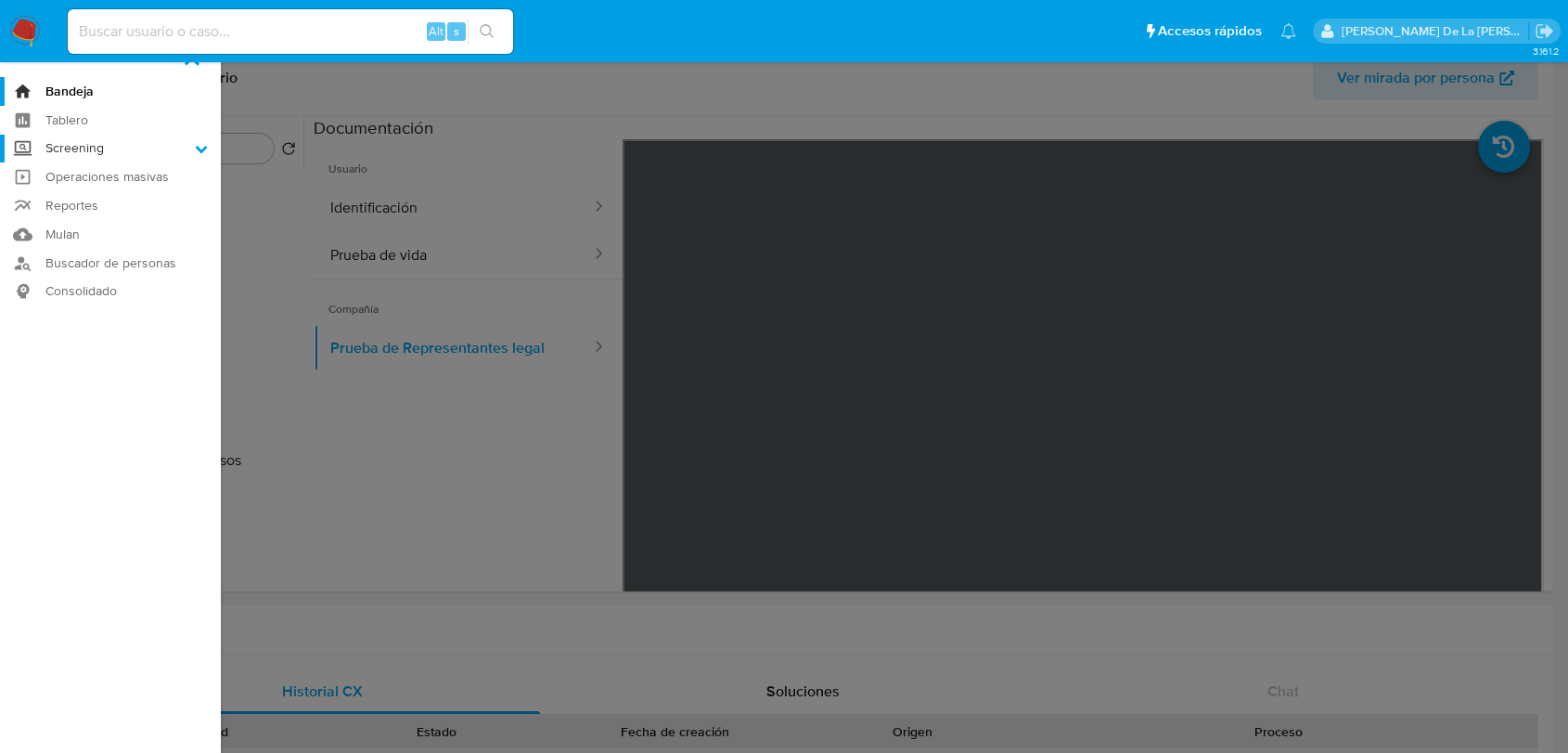
click at [0, 0] on input "Screening" at bounding box center [0, 0] width 0 height 0
click at [79, 220] on link "Herramientas" at bounding box center [110, 221] width 220 height 24
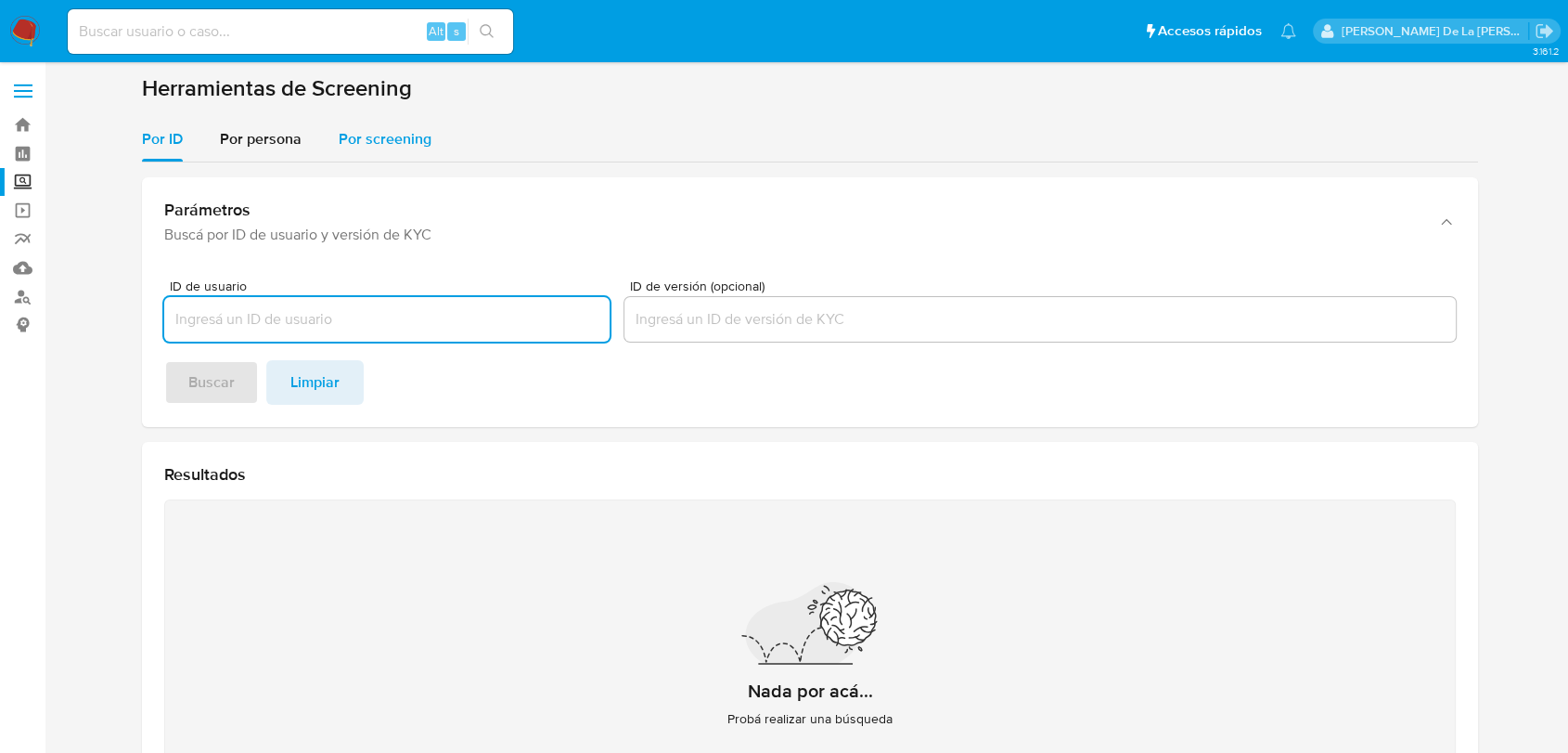
click at [403, 145] on span "Por screening" at bounding box center [385, 139] width 92 height 22
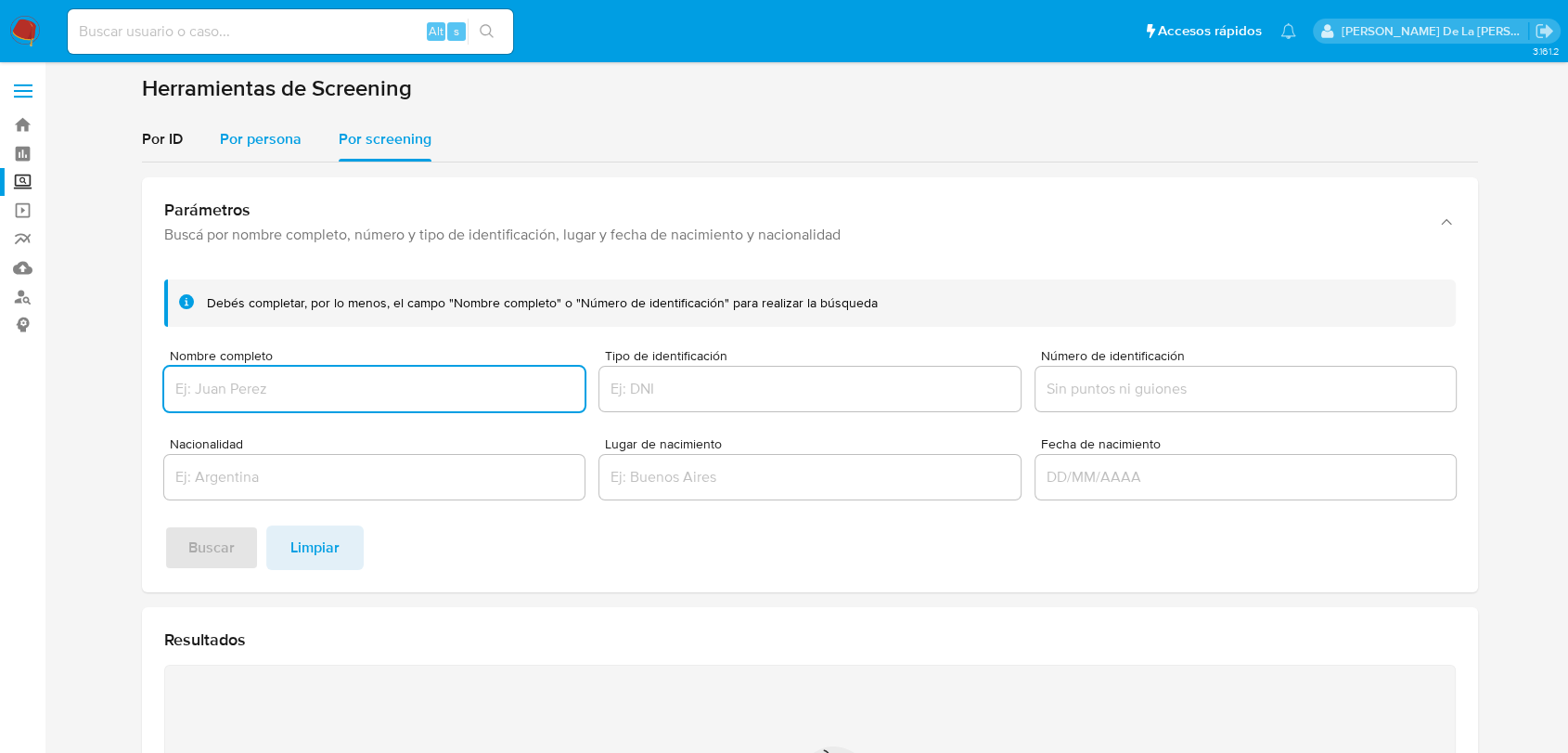
click at [230, 122] on div "Por persona" at bounding box center [260, 139] width 82 height 44
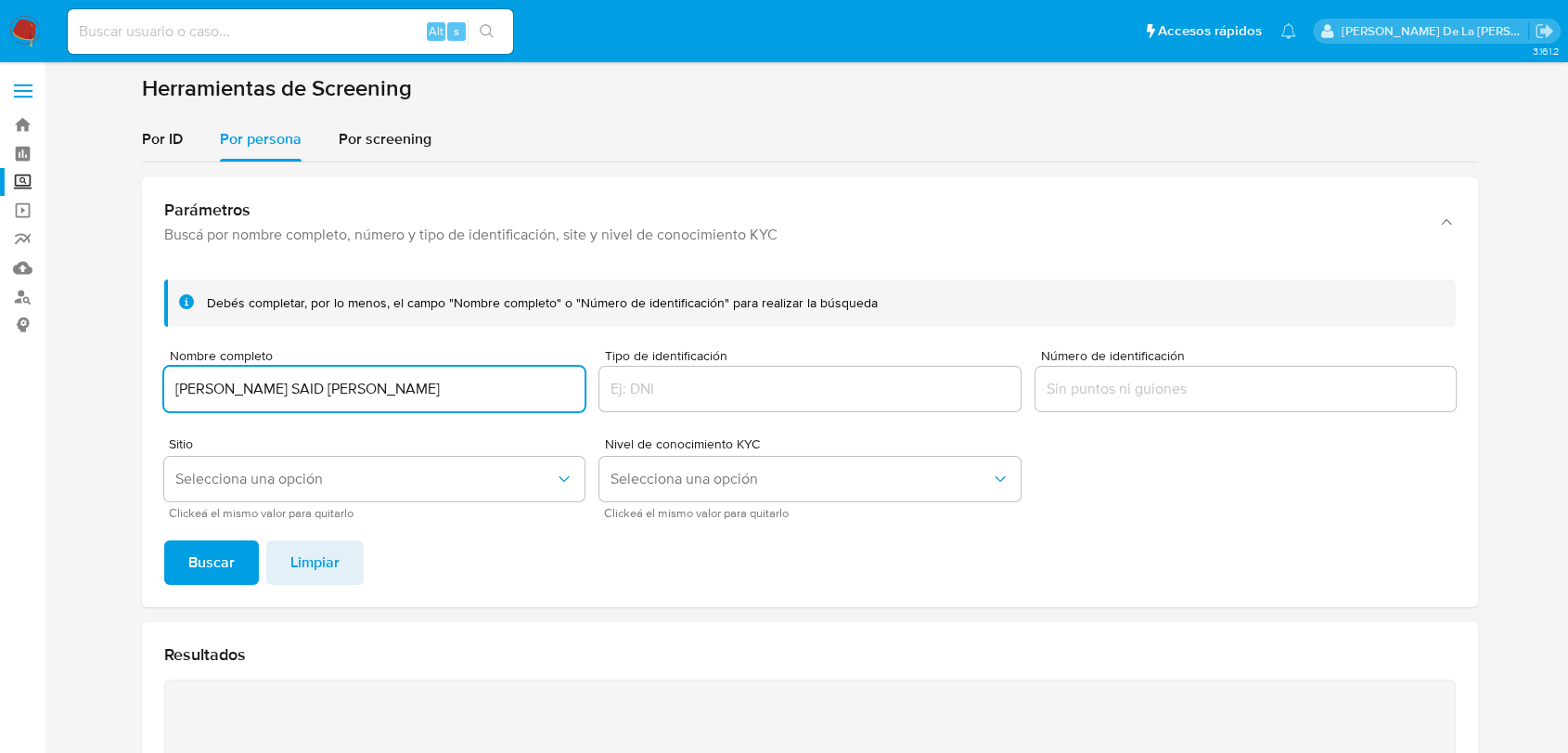
type input "[PERSON_NAME] SAID [PERSON_NAME]"
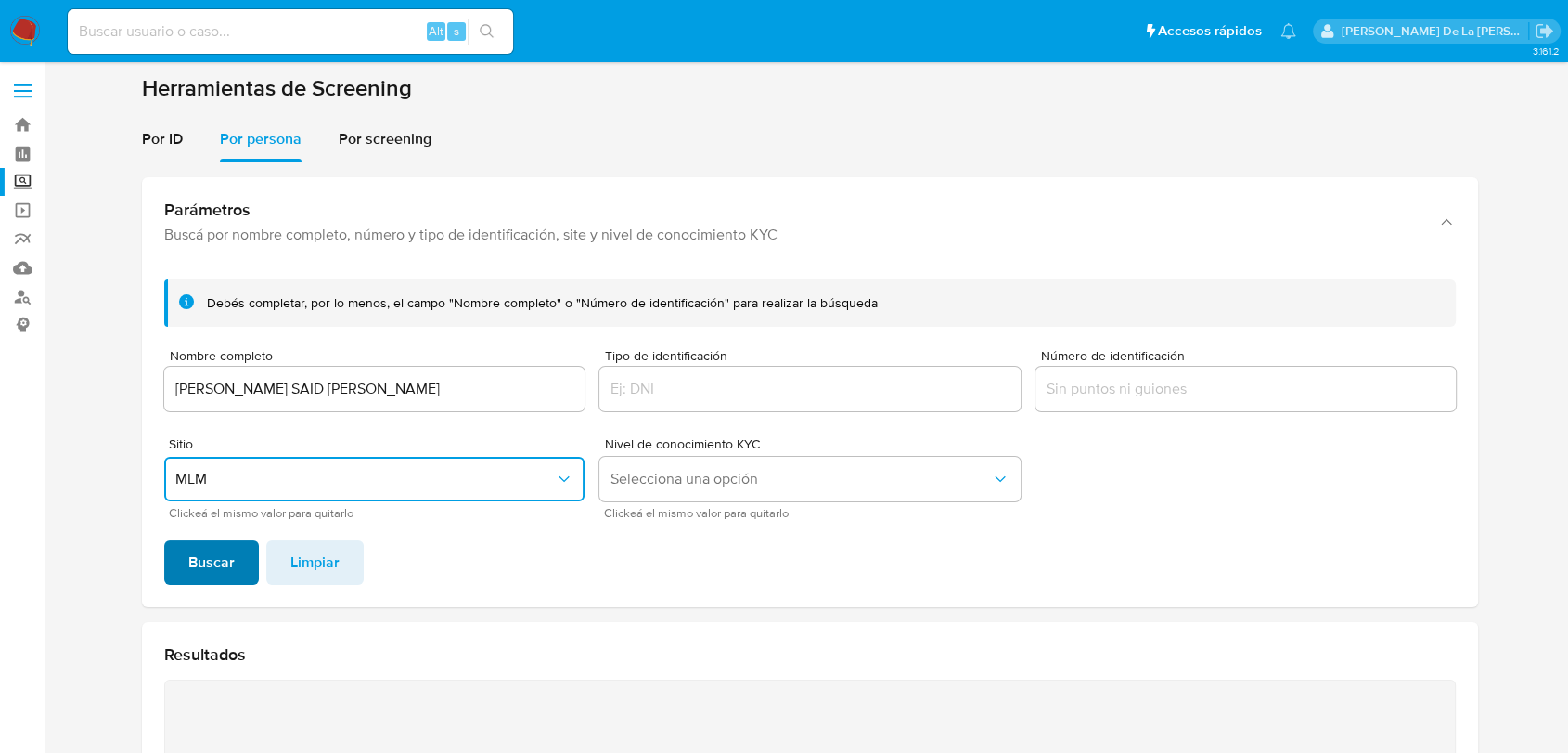
click at [224, 566] on span "Buscar" at bounding box center [211, 562] width 46 height 40
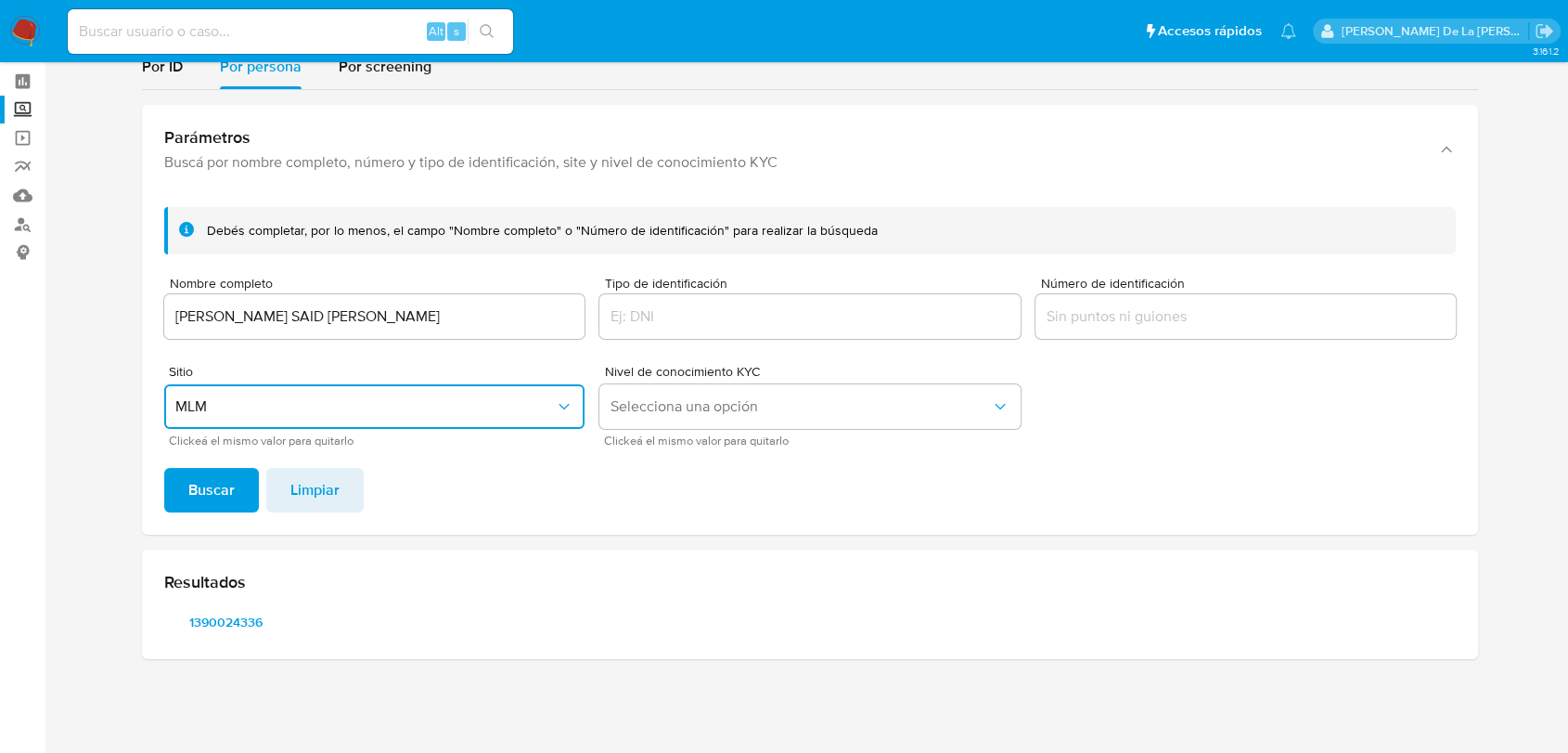
scroll to position [73, 0]
click at [214, 635] on span "1390024336" at bounding box center [225, 622] width 96 height 26
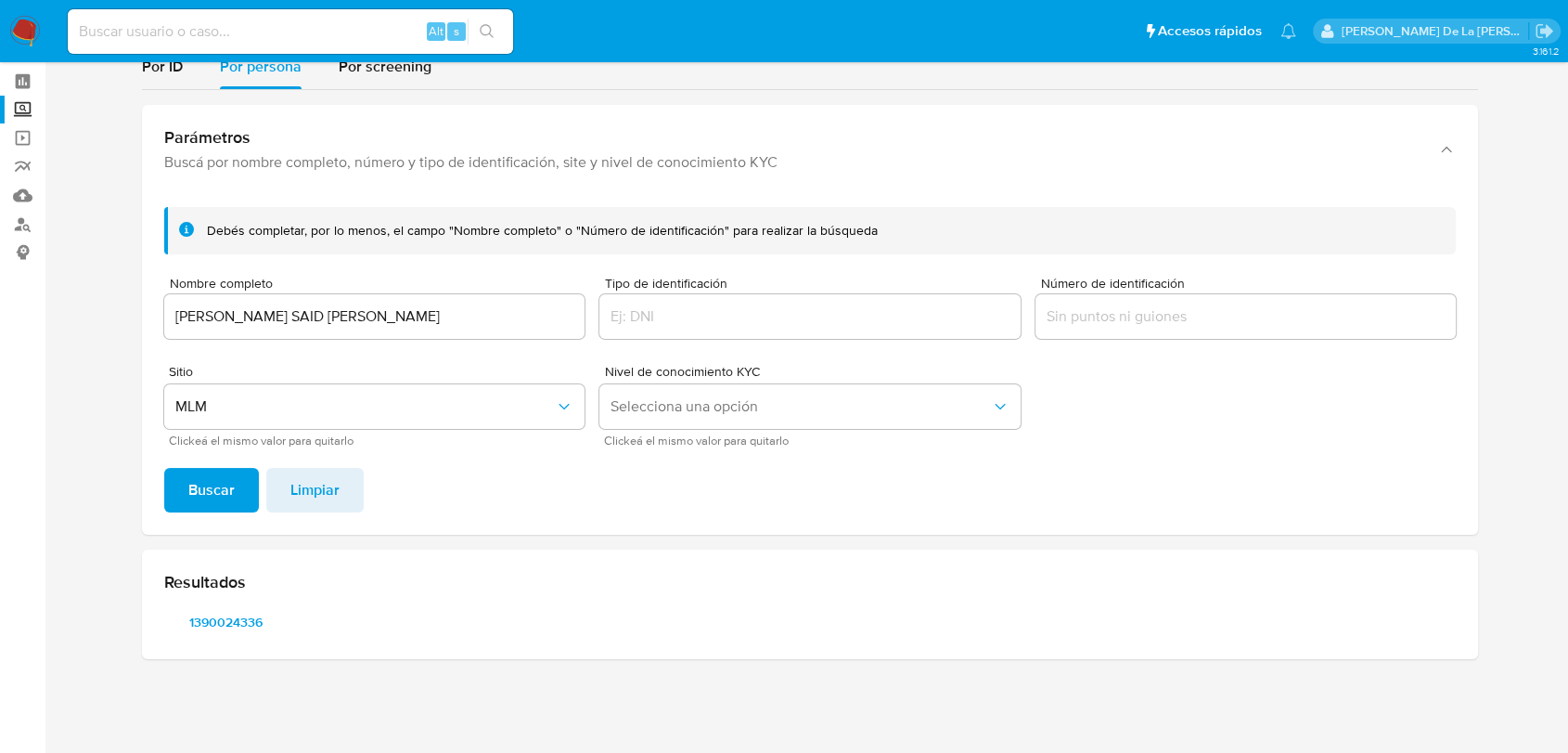
click at [341, 323] on input "[PERSON_NAME] SAID [PERSON_NAME]" at bounding box center [374, 316] width 420 height 25
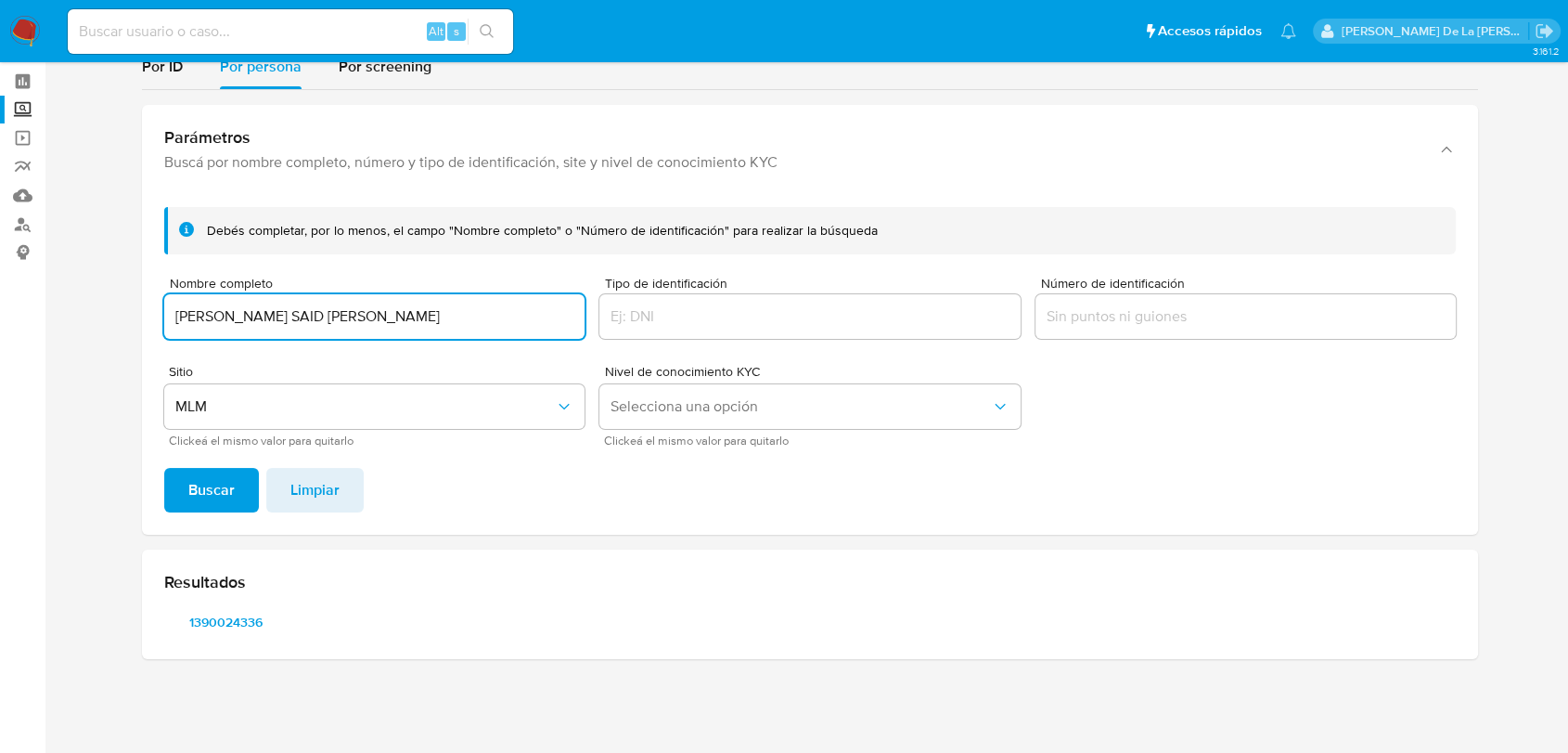
click at [341, 323] on input "[PERSON_NAME] SAID [PERSON_NAME]" at bounding box center [374, 316] width 420 height 25
type input "[PERSON_NAME]"
click at [209, 476] on span "Buscar" at bounding box center [211, 489] width 46 height 40
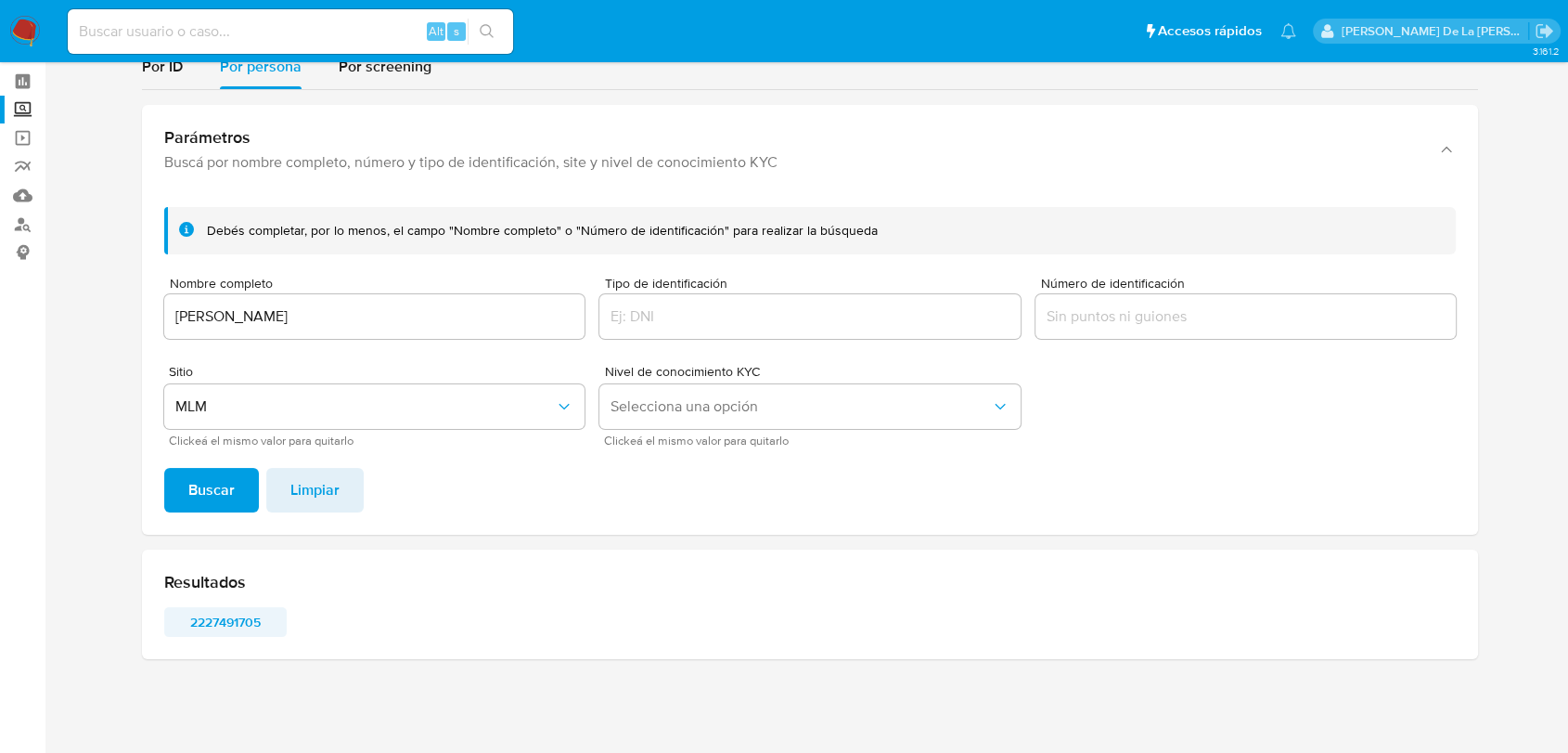
click at [217, 617] on span "2227491705" at bounding box center [225, 622] width 96 height 26
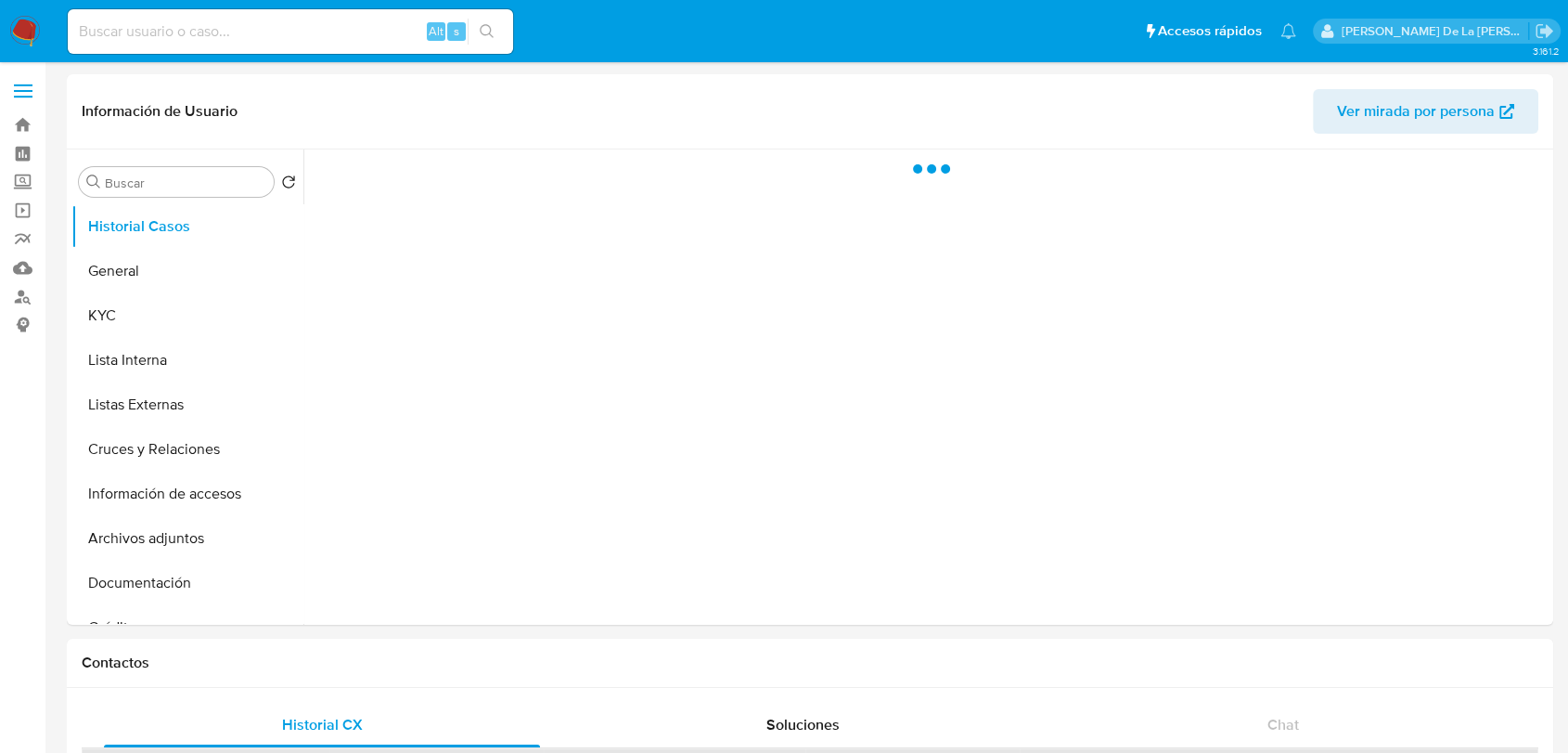
select select "10"
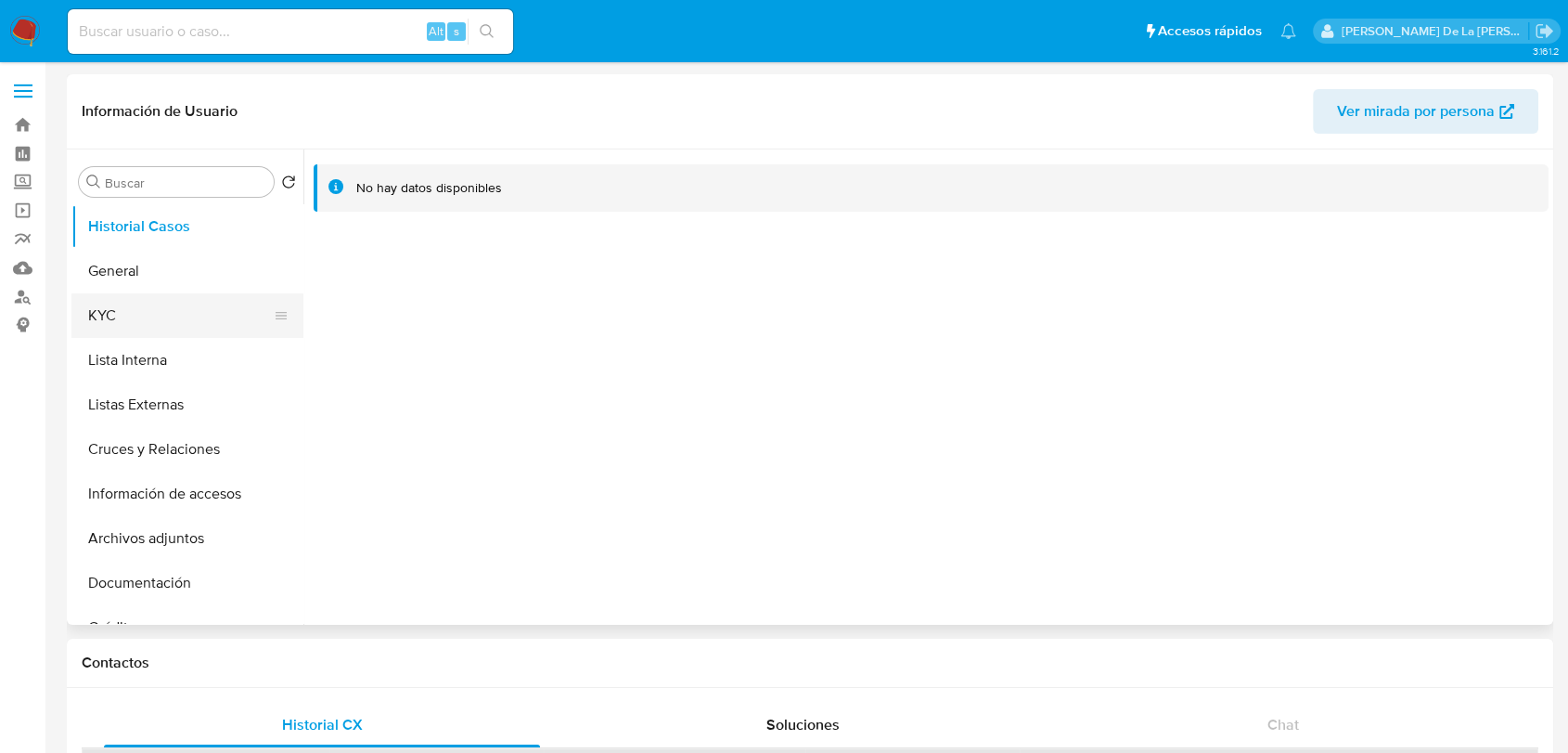
click at [114, 299] on button "KYC" at bounding box center [180, 315] width 217 height 44
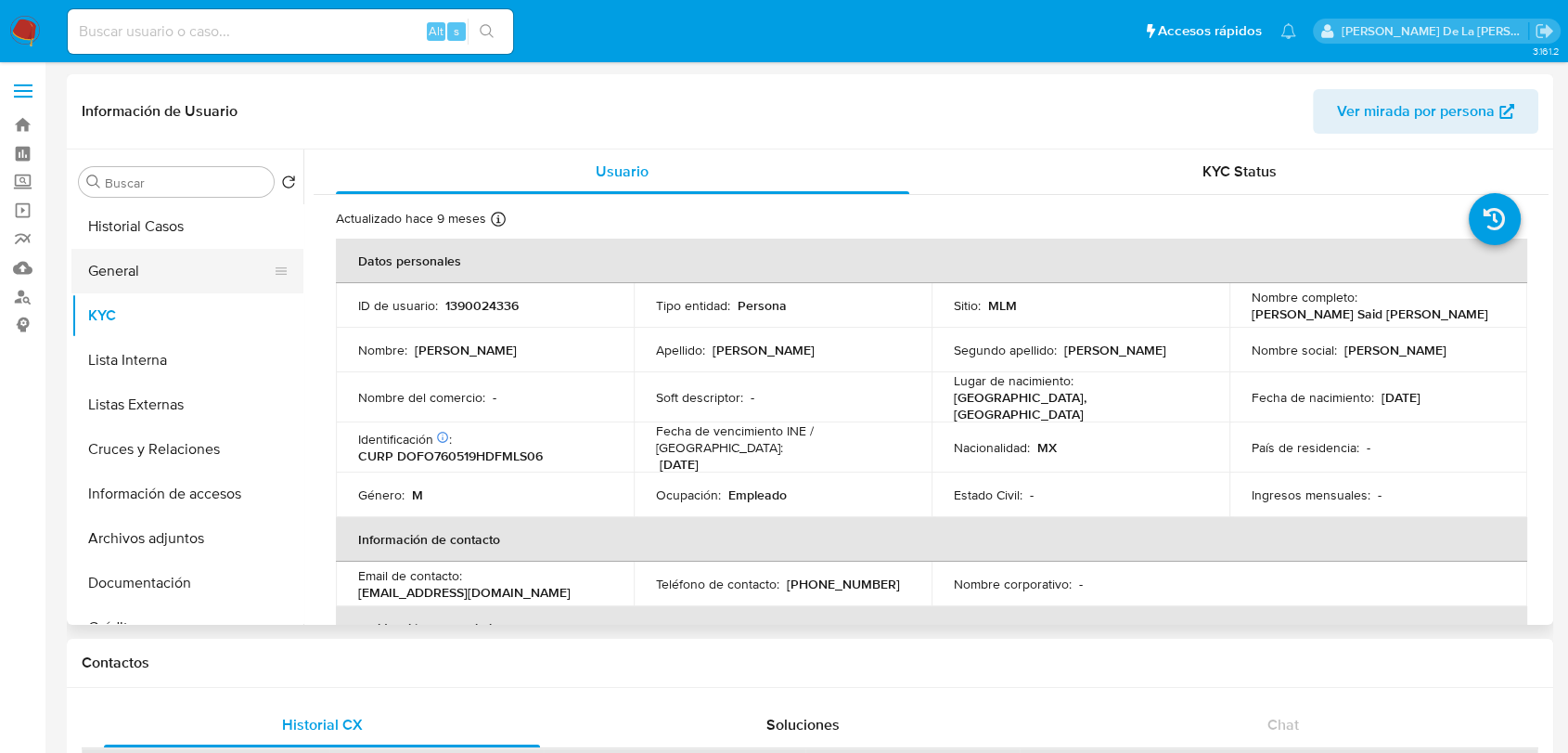
click at [104, 275] on button "General" at bounding box center [180, 271] width 217 height 44
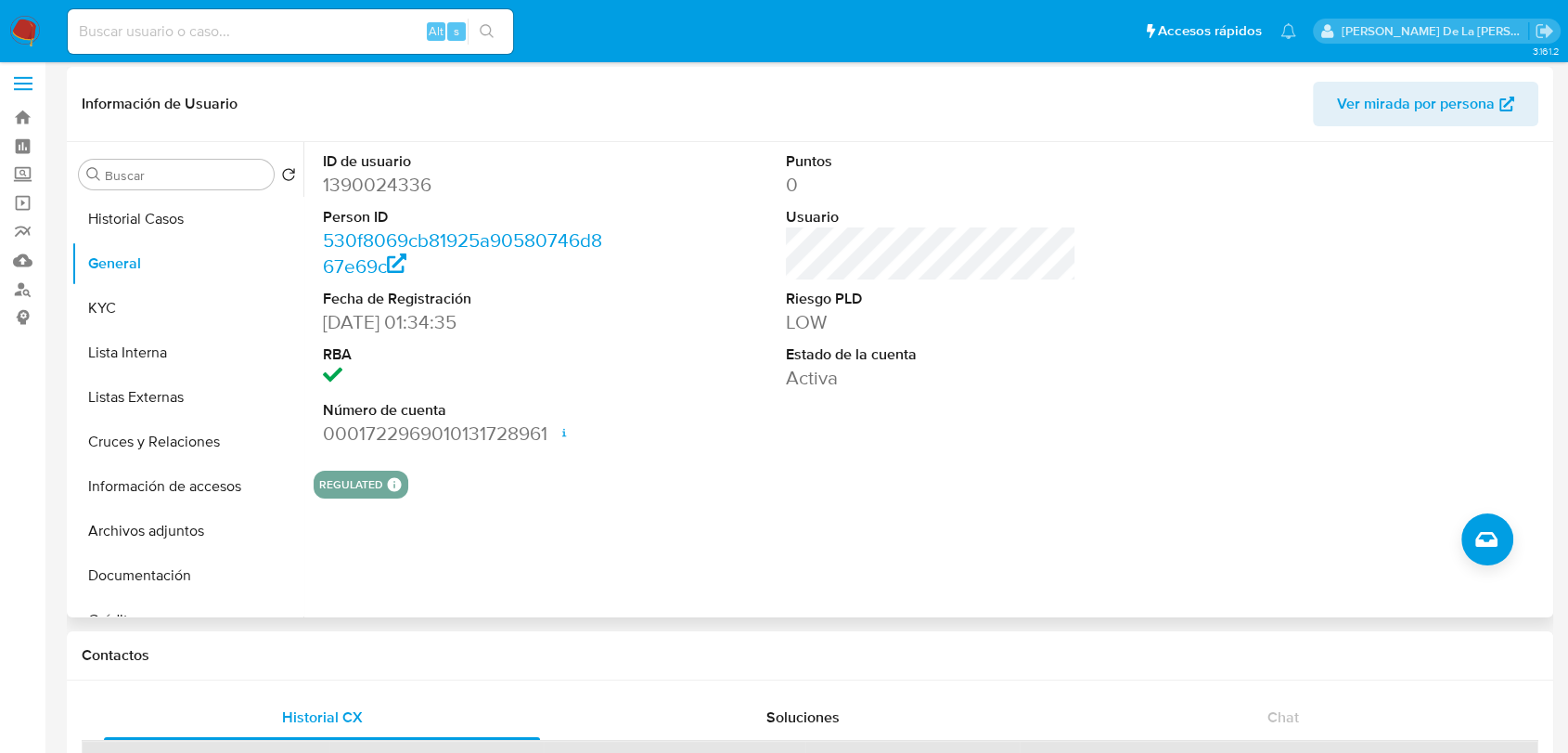
drag, startPoint x: 507, startPoint y: 748, endPoint x: 415, endPoint y: 603, distance: 171.7
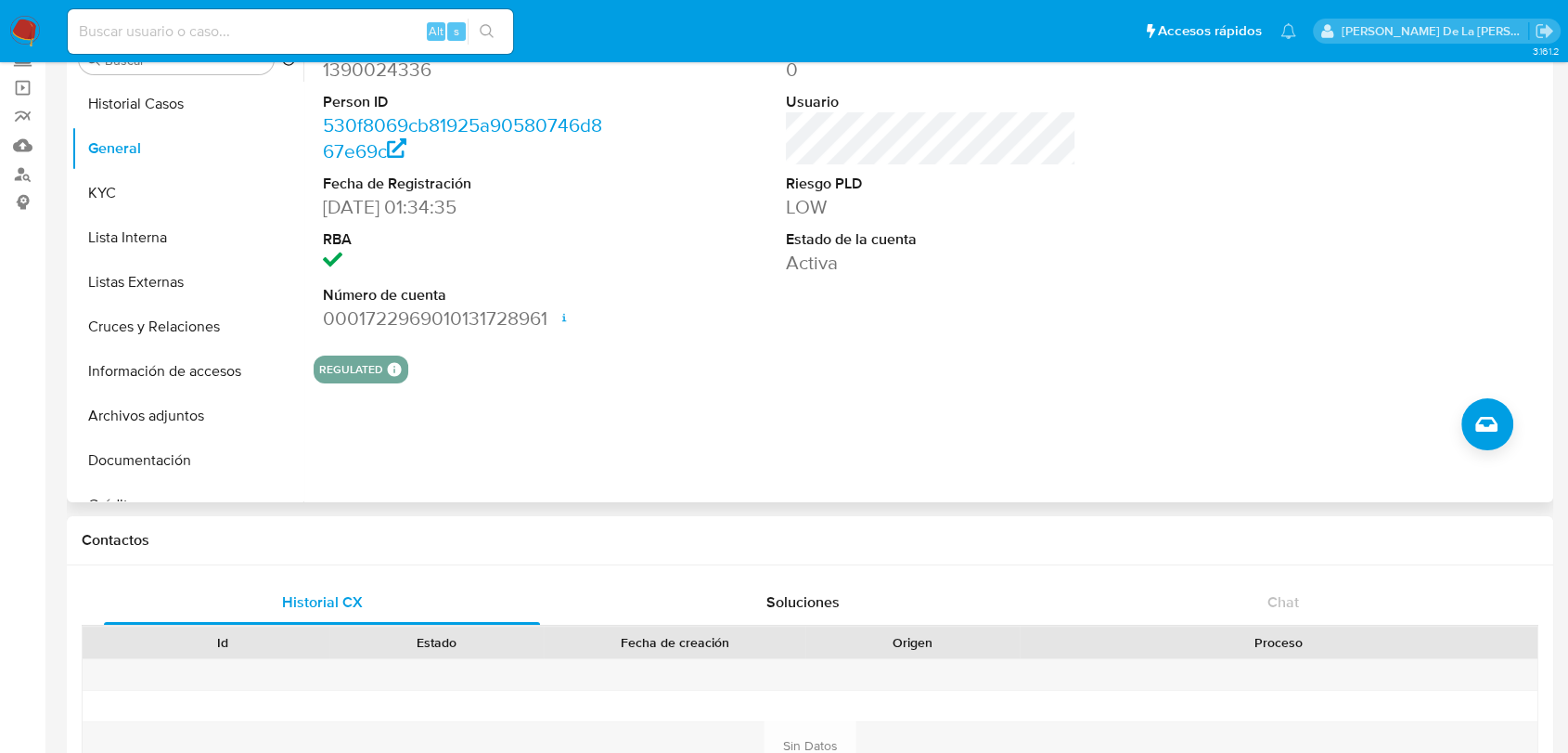
scroll to position [123, 0]
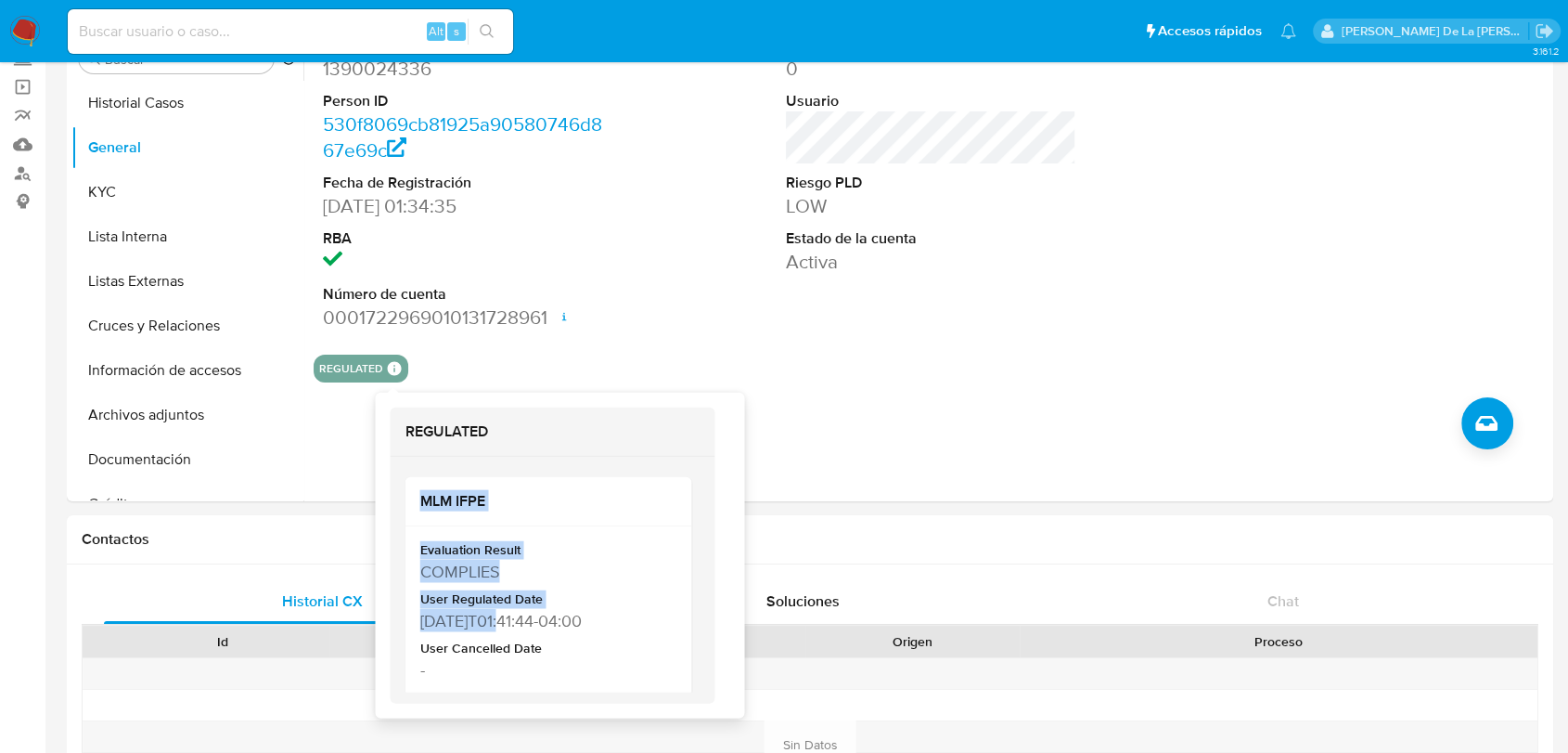
drag, startPoint x: 505, startPoint y: 619, endPoint x: 403, endPoint y: 627, distance: 102.3
click at [403, 627] on div "MLM IFPE Evaluation Result COMPLIES User Regulated Date 2023-06-03T01:41:44-04:…" at bounding box center [552, 580] width 325 height 247
click at [433, 626] on div "2023-06-03T01:41:44-04:00" at bounding box center [545, 620] width 253 height 24
click at [429, 623] on div "2023-06-03T01:41:44-04:00" at bounding box center [545, 620] width 253 height 24
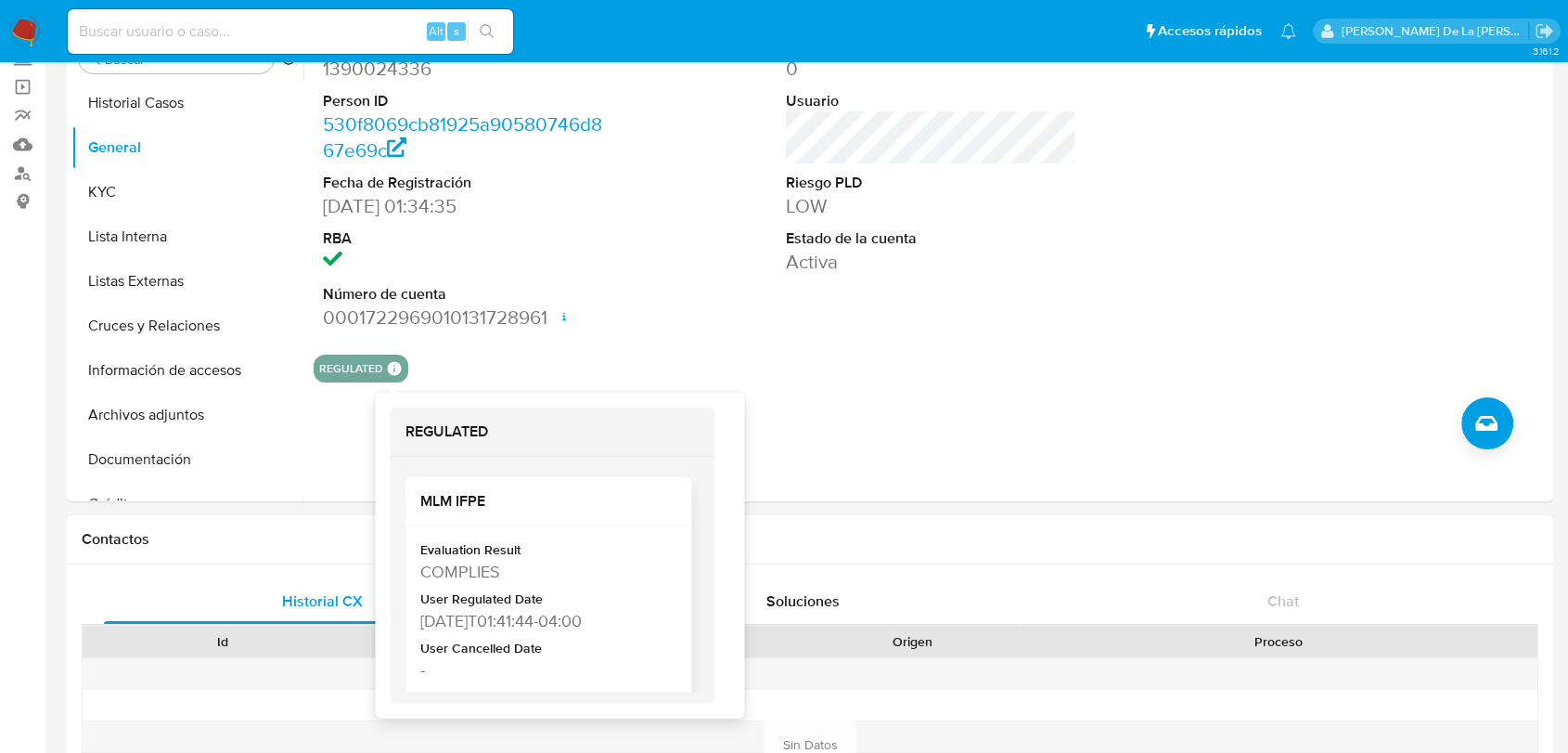
click at [426, 623] on div "2023-06-03T01:41:44-04:00" at bounding box center [545, 620] width 253 height 24
drag, startPoint x: 418, startPoint y: 623, endPoint x: 504, endPoint y: 618, distance: 86.1
click at [504, 618] on div "Evaluation Result COMPLIES User Regulated Date 2023-06-03T01:41:44-04:00 User C…" at bounding box center [547, 653] width 286 height 252
copy div "2023-06-03"
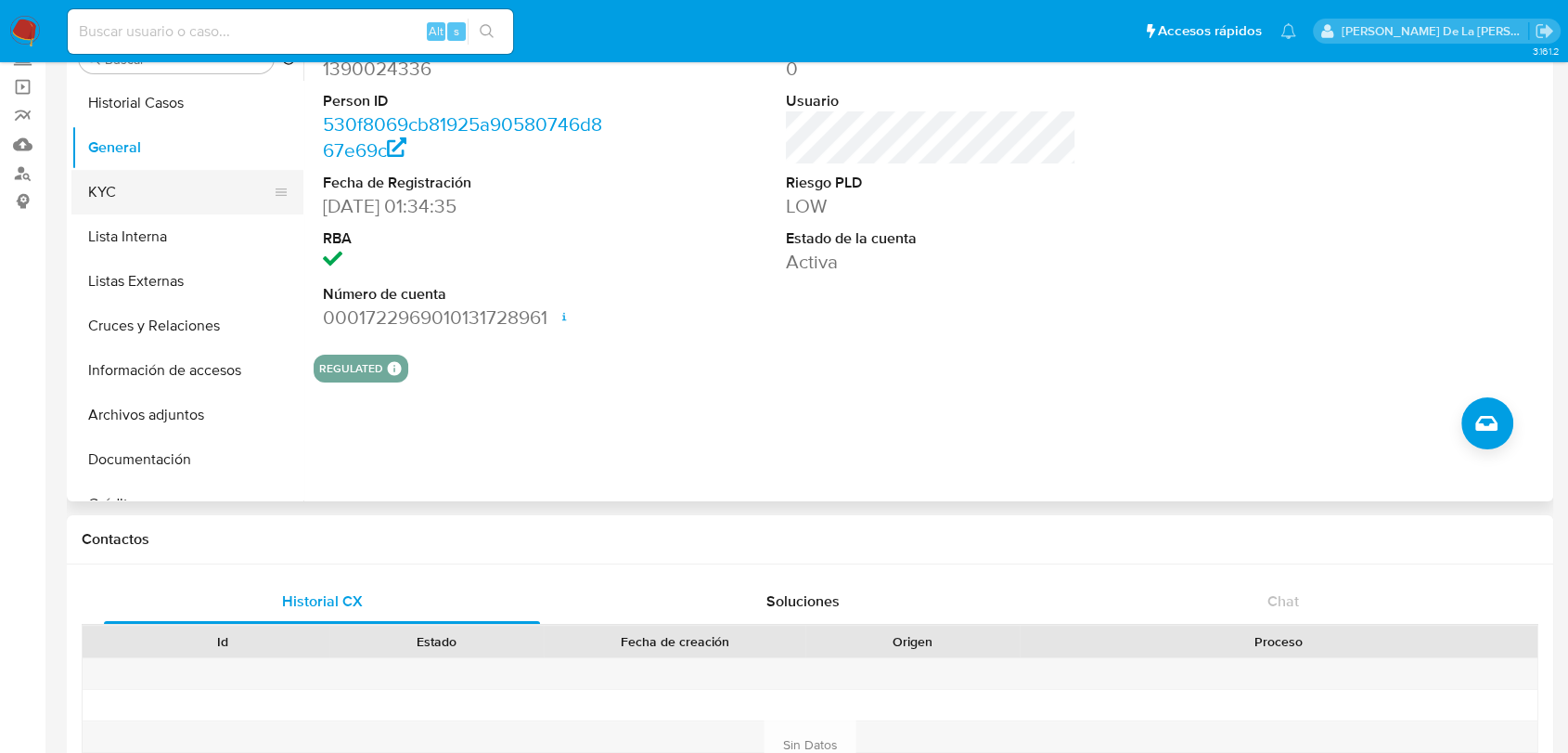
click at [141, 185] on button "KYC" at bounding box center [180, 192] width 217 height 44
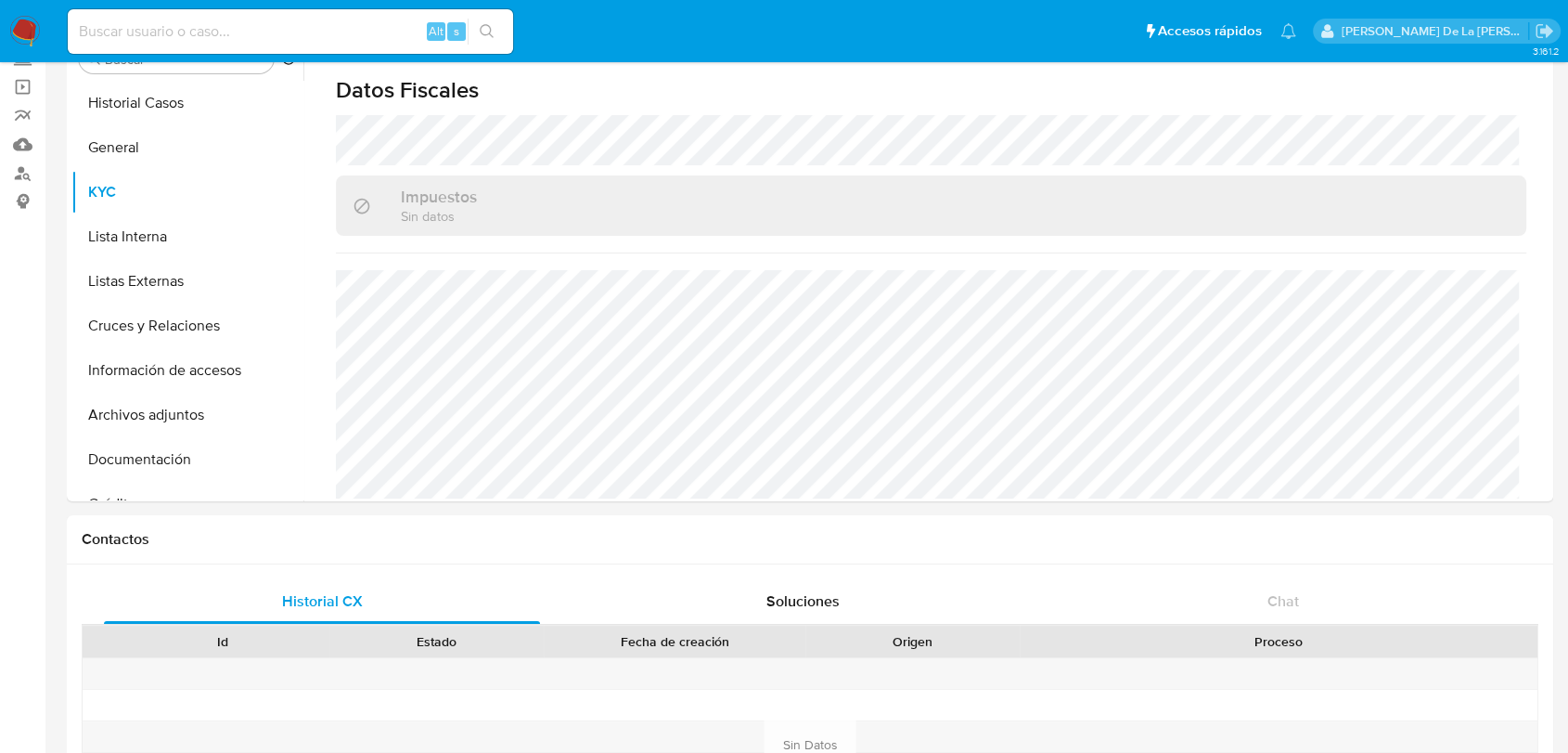
scroll to position [1165, 0]
click at [152, 447] on button "Documentación" at bounding box center [180, 459] width 217 height 44
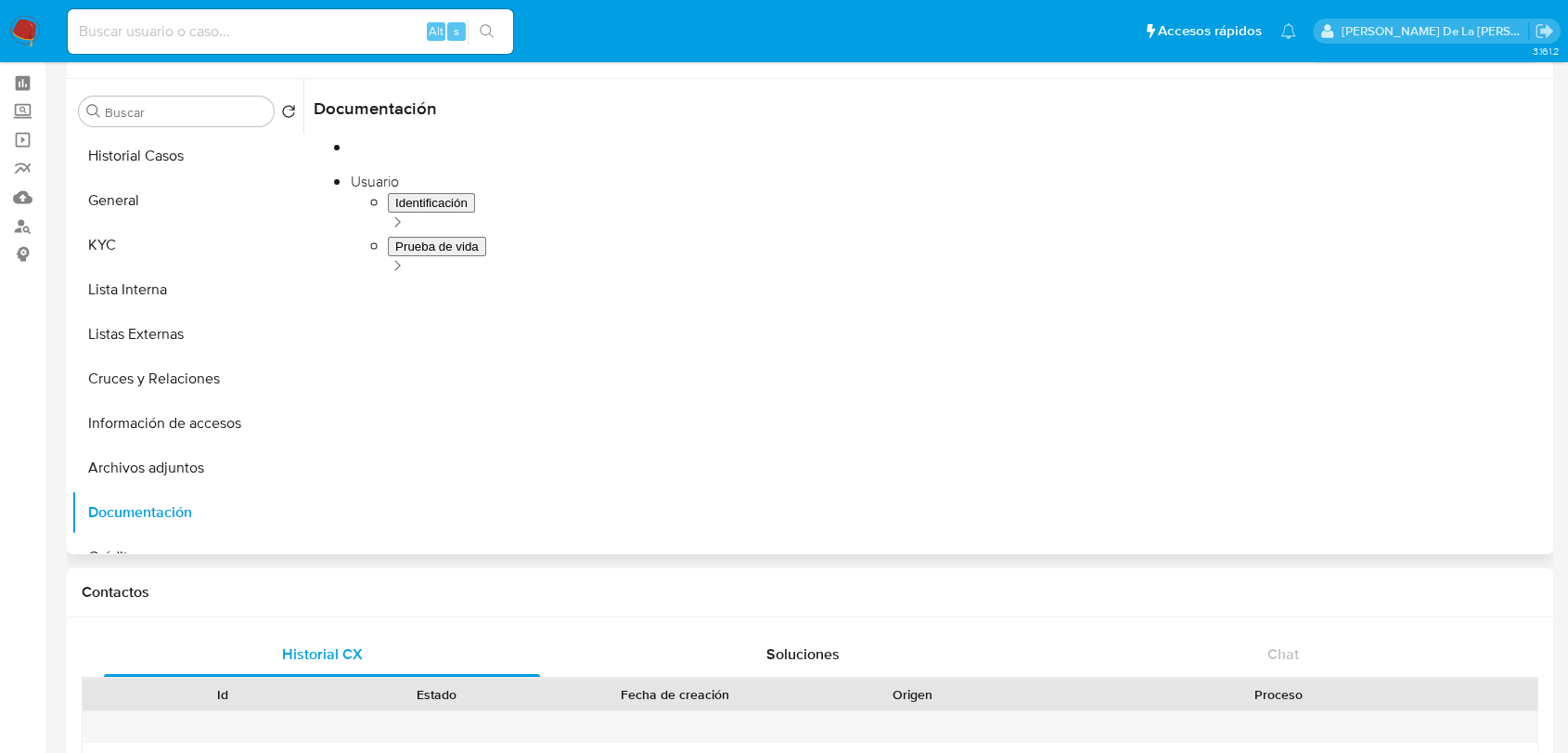
scroll to position [70, 0]
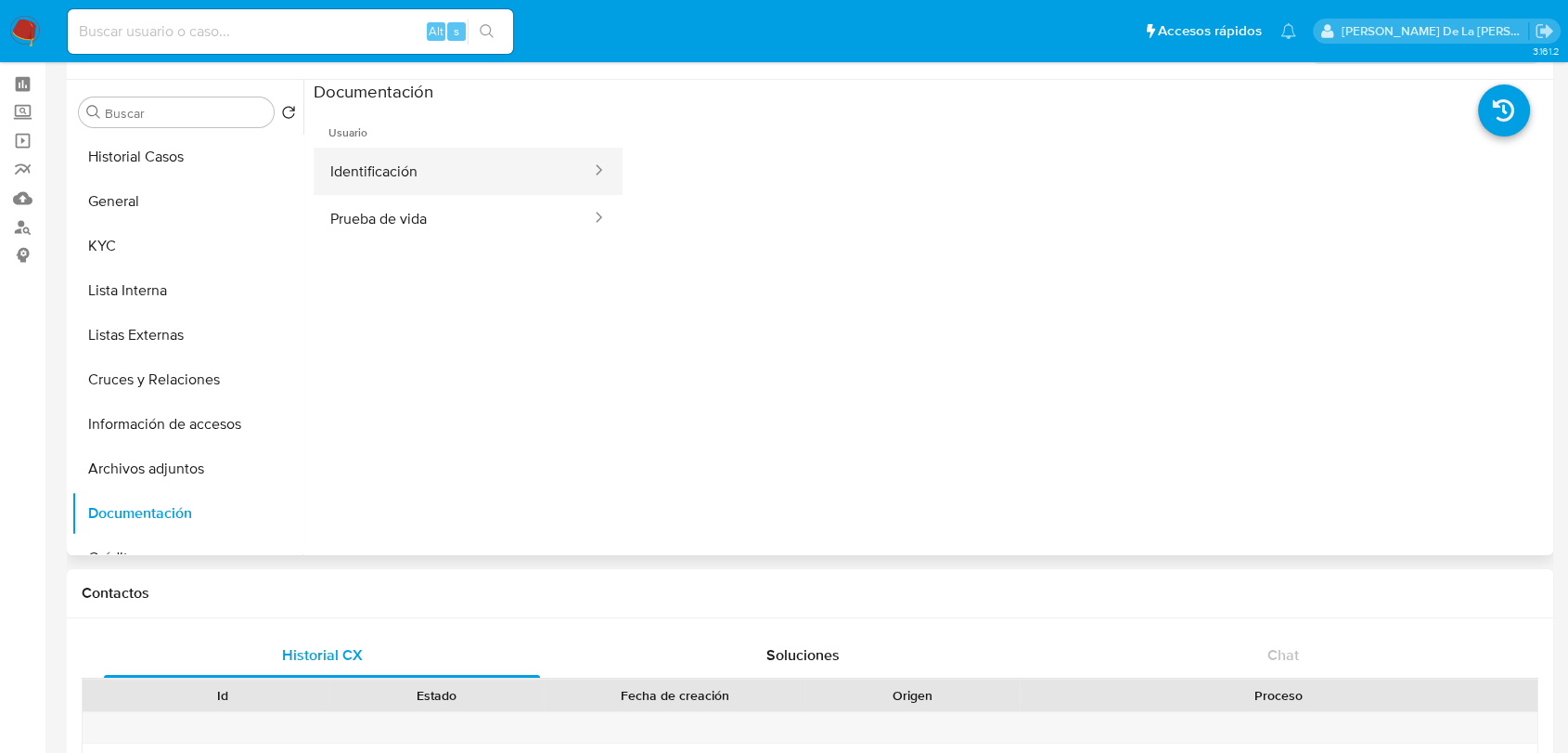
click at [426, 172] on button "Identificación" at bounding box center [453, 171] width 279 height 47
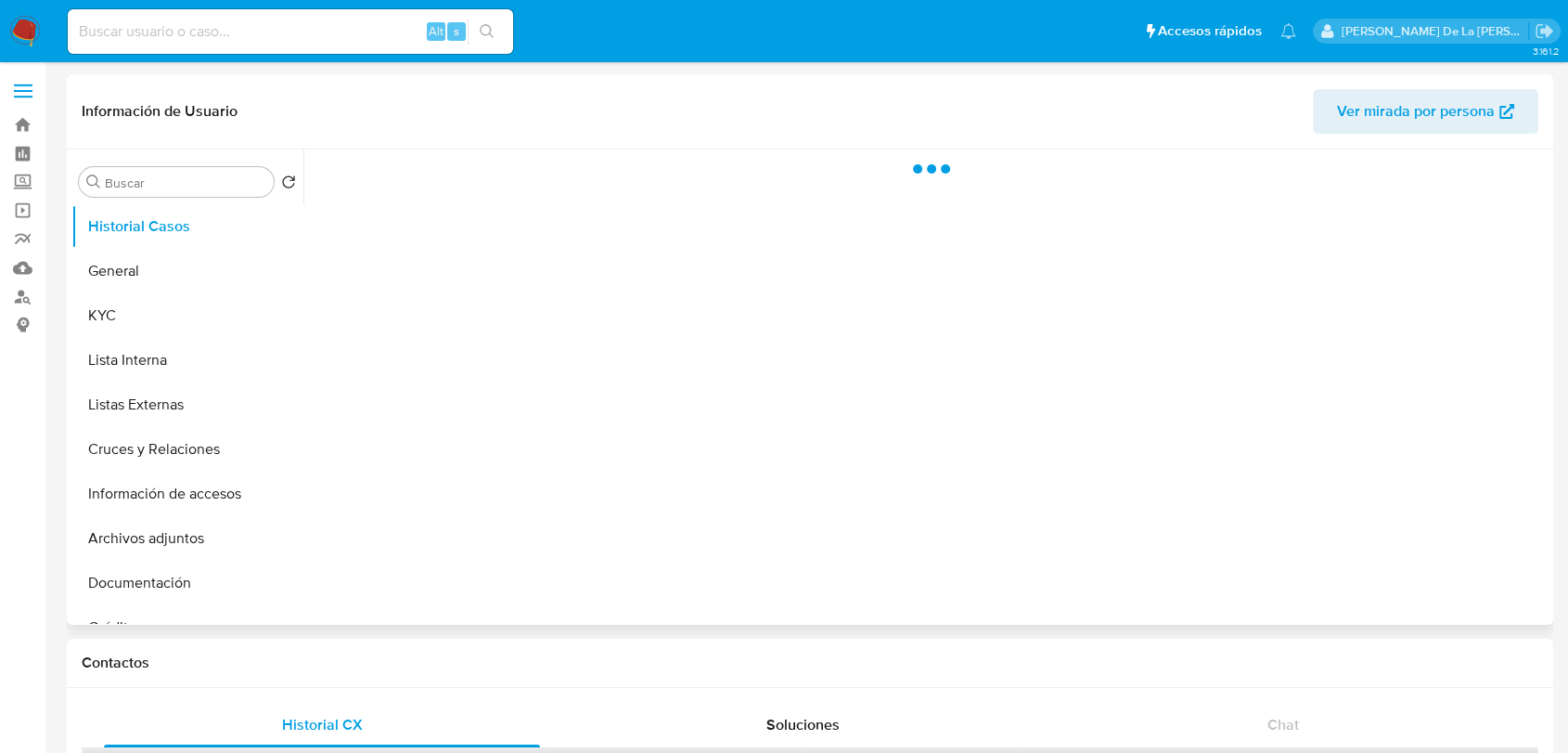
select select "10"
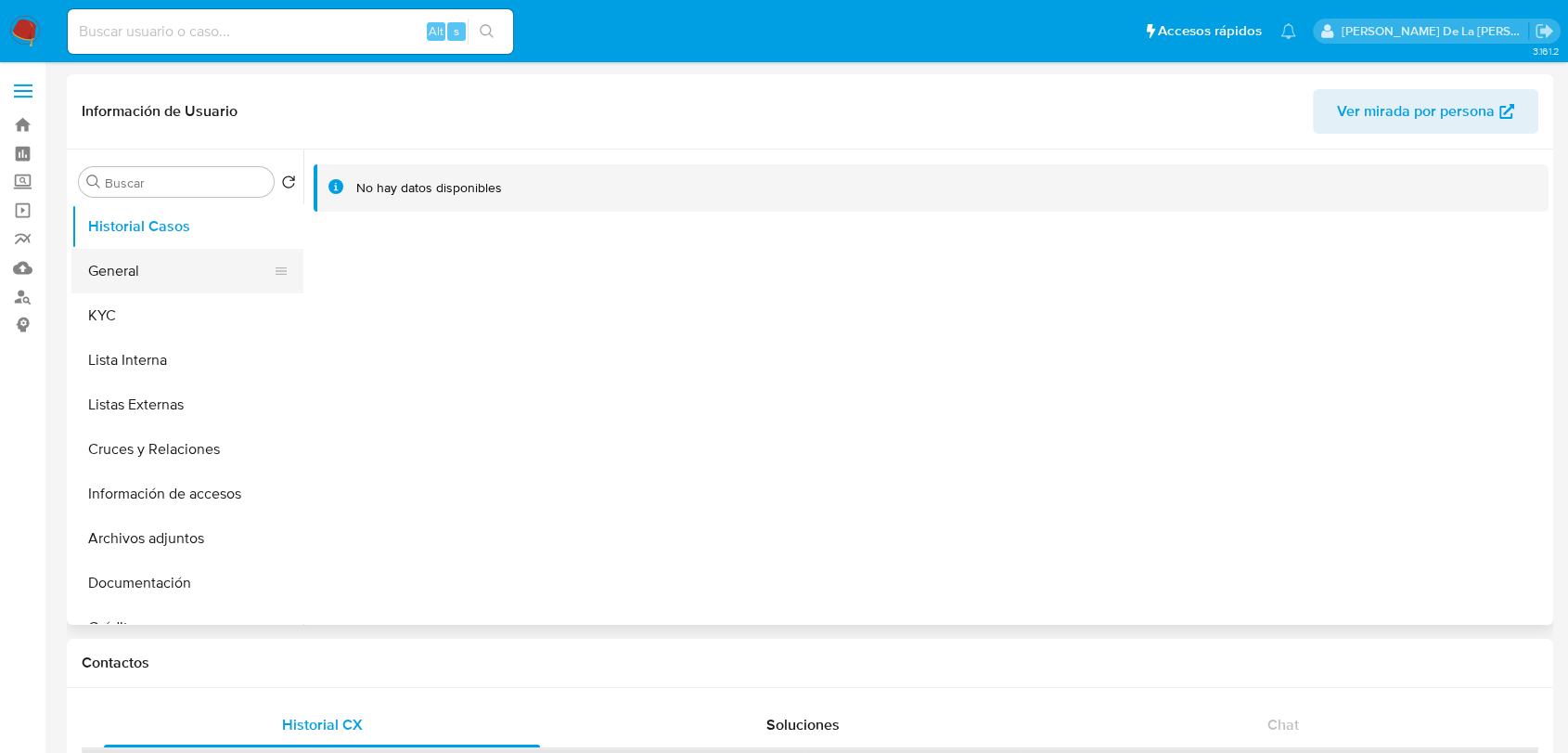
click at [167, 265] on button "General" at bounding box center [180, 271] width 217 height 44
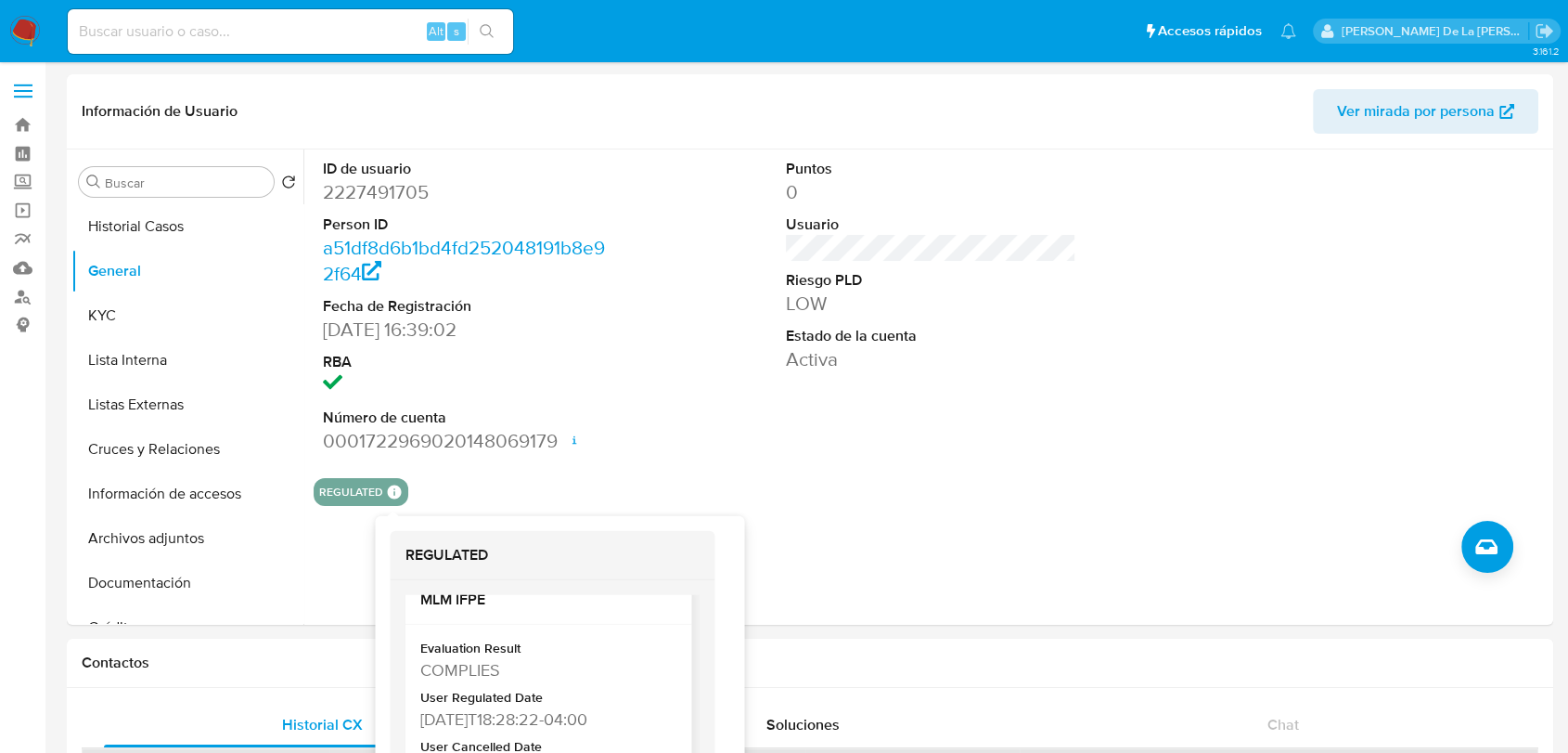
scroll to position [27, 0]
drag, startPoint x: 420, startPoint y: 718, endPoint x: 501, endPoint y: 725, distance: 81.3
click at [501, 725] on div "2025-01-23T18:28:22-04:00" at bounding box center [545, 717] width 253 height 24
copy div "2025-01-23"
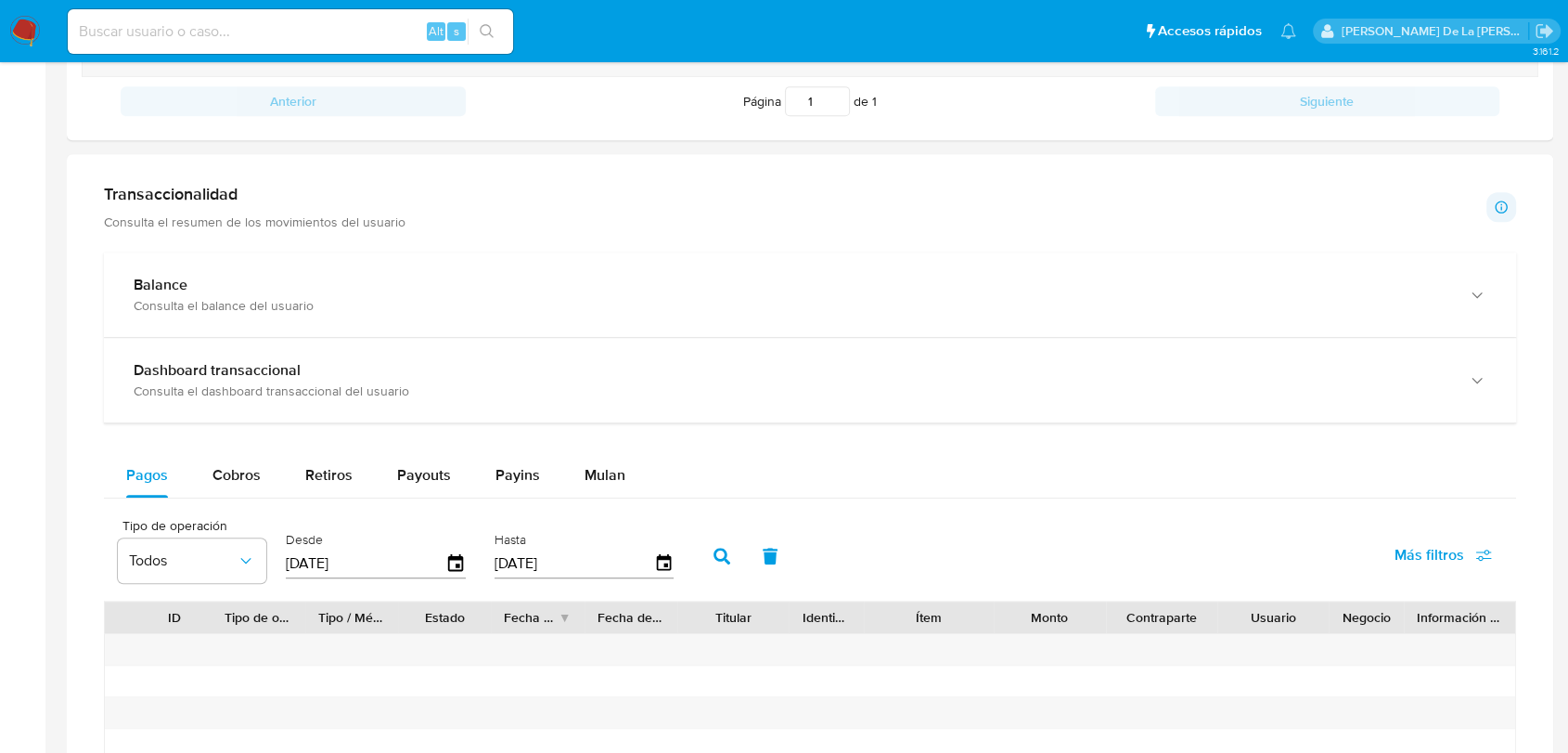
scroll to position [858, 0]
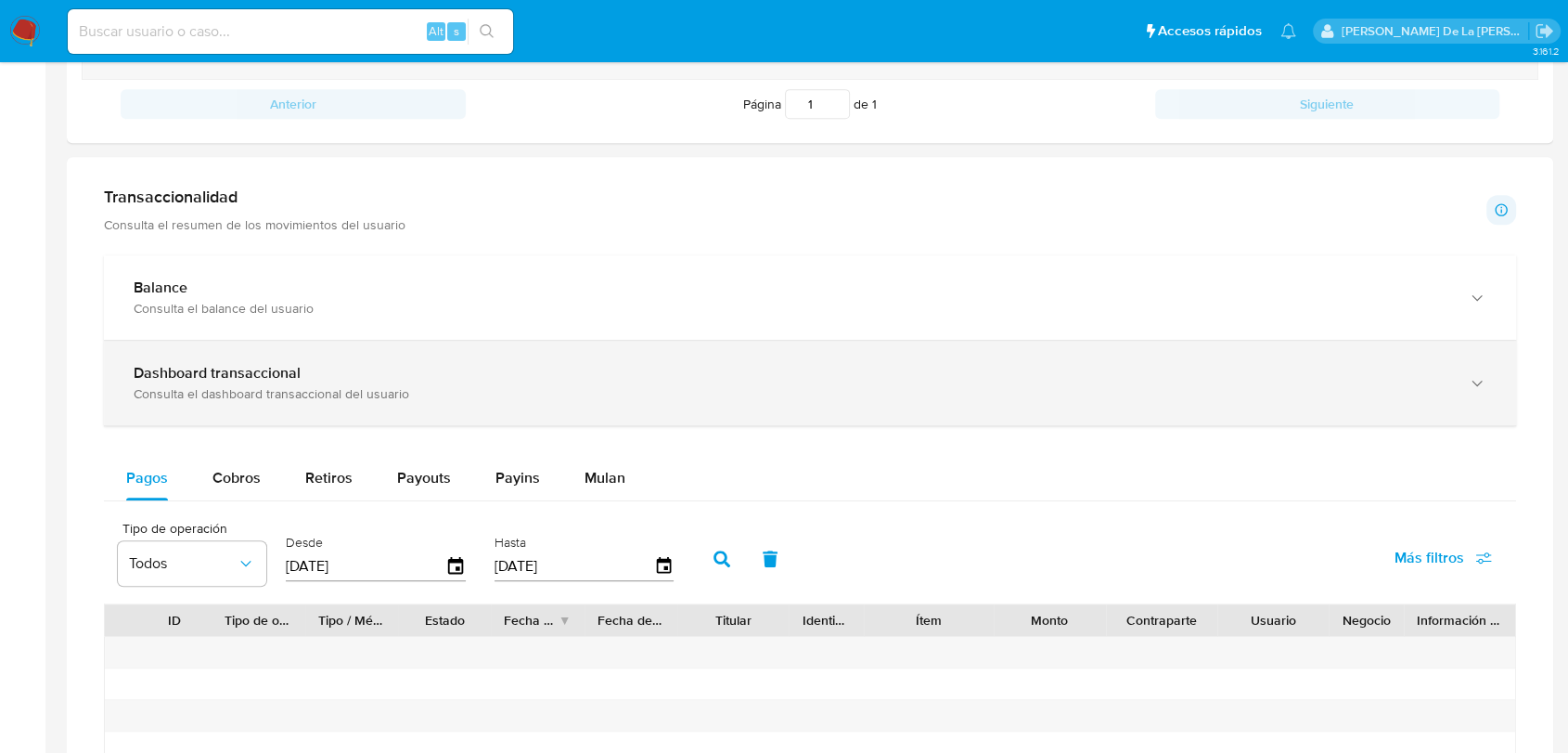
click at [388, 388] on div "Consulta el dashboard transaccional del usuario" at bounding box center [791, 393] width 1315 height 17
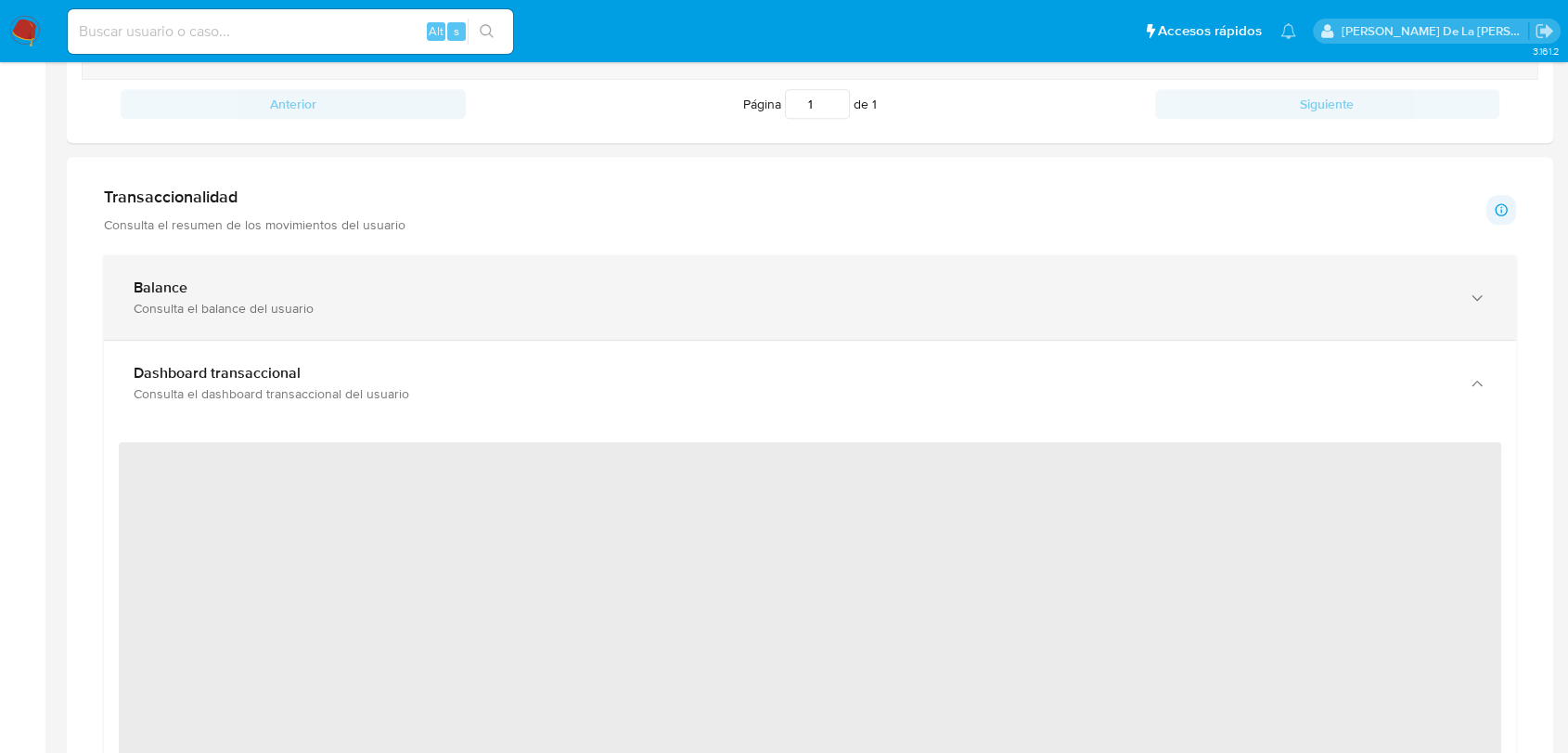
click at [312, 330] on div "Balance Consulta el balance del usuario" at bounding box center [810, 297] width 1412 height 85
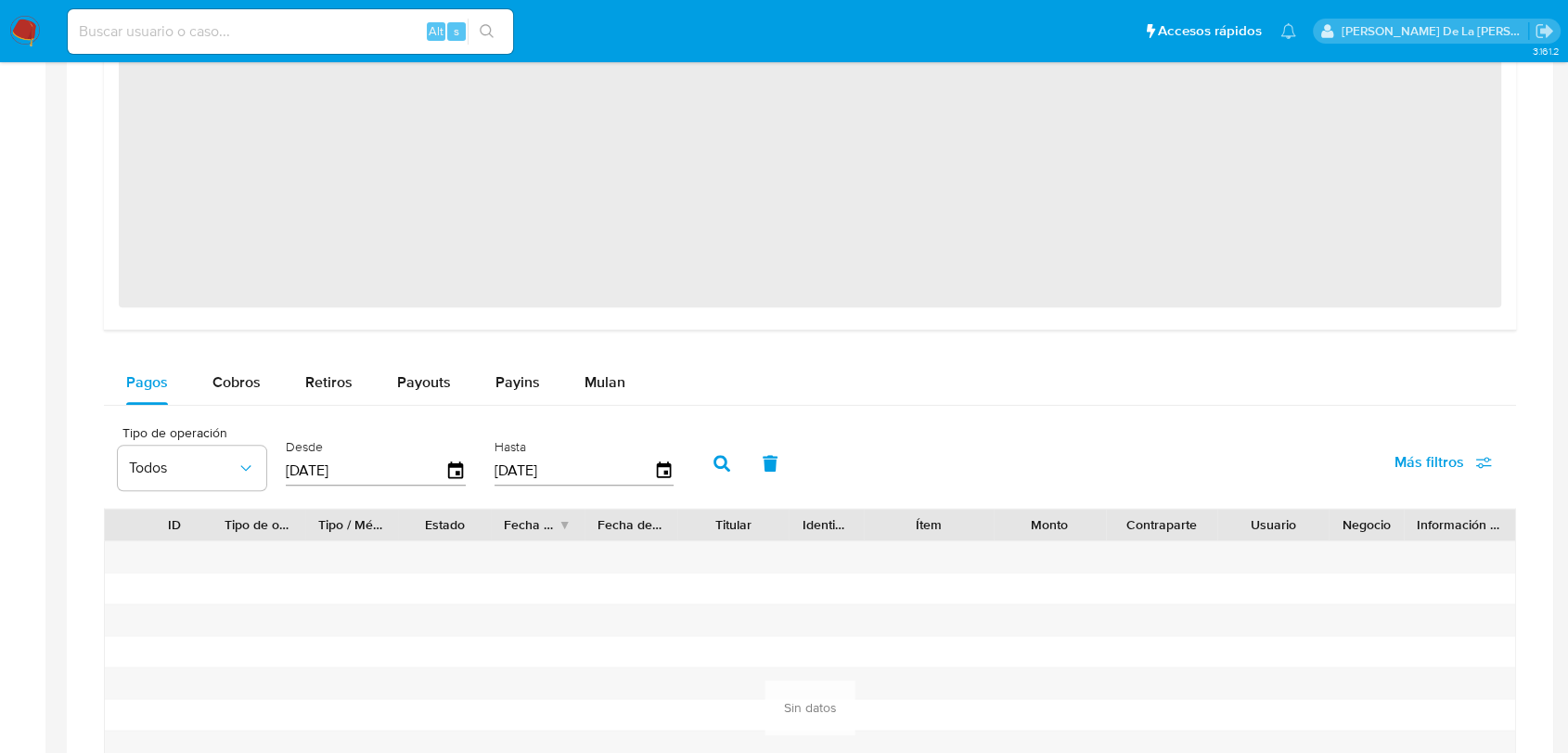
scroll to position [2219, 0]
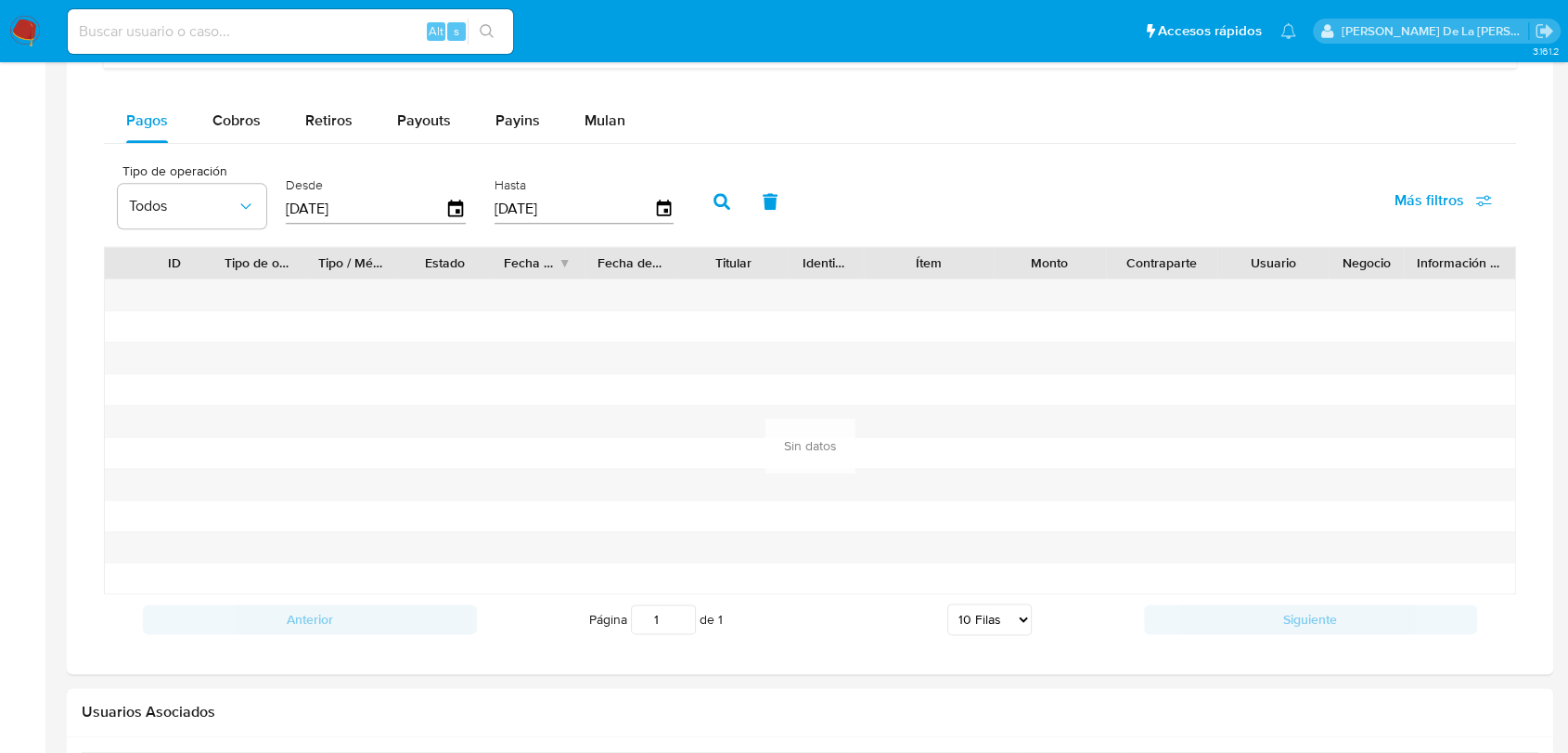
click at [244, 317] on div at bounding box center [258, 326] width 92 height 31
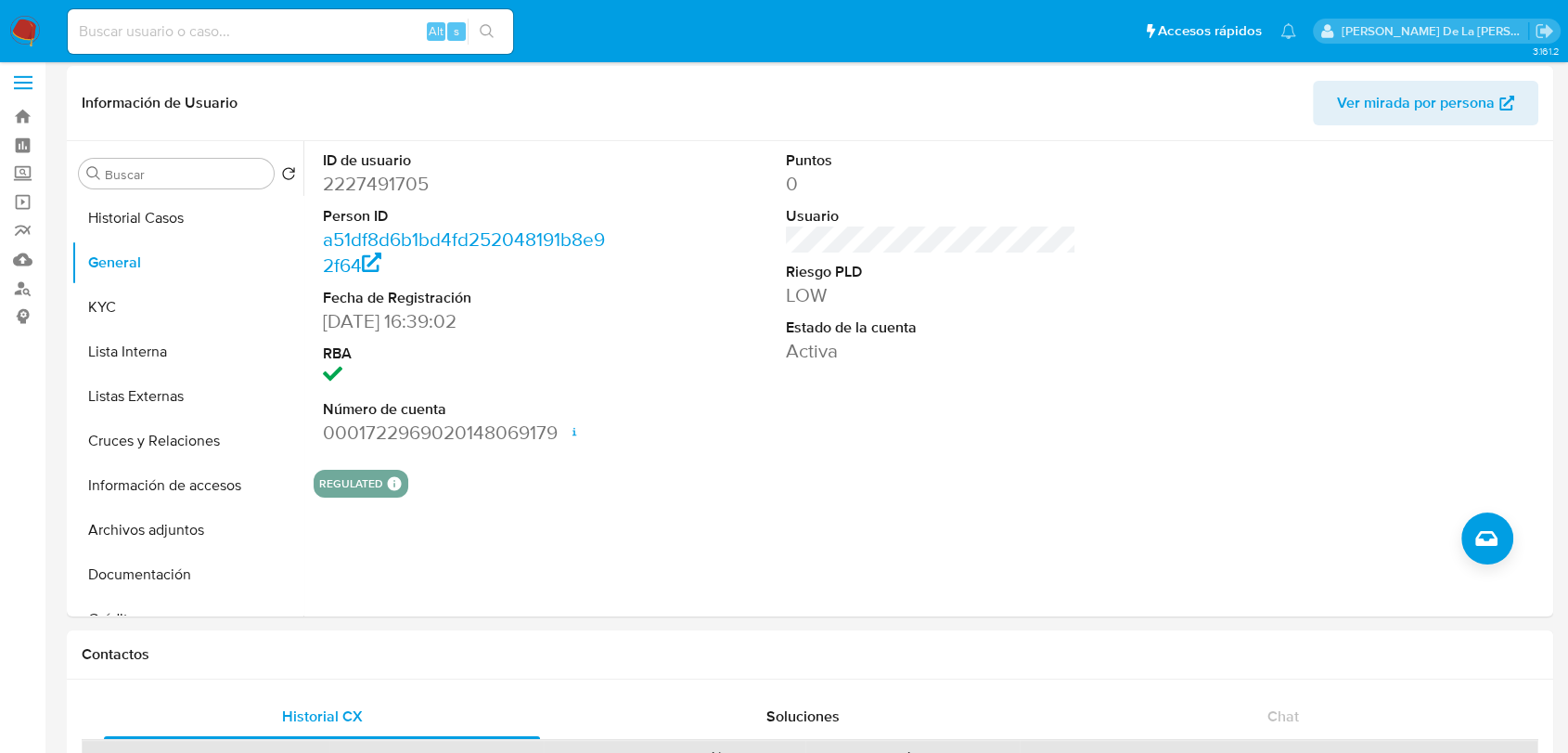
scroll to position [8, 0]
click at [107, 290] on button "KYC" at bounding box center [180, 307] width 217 height 44
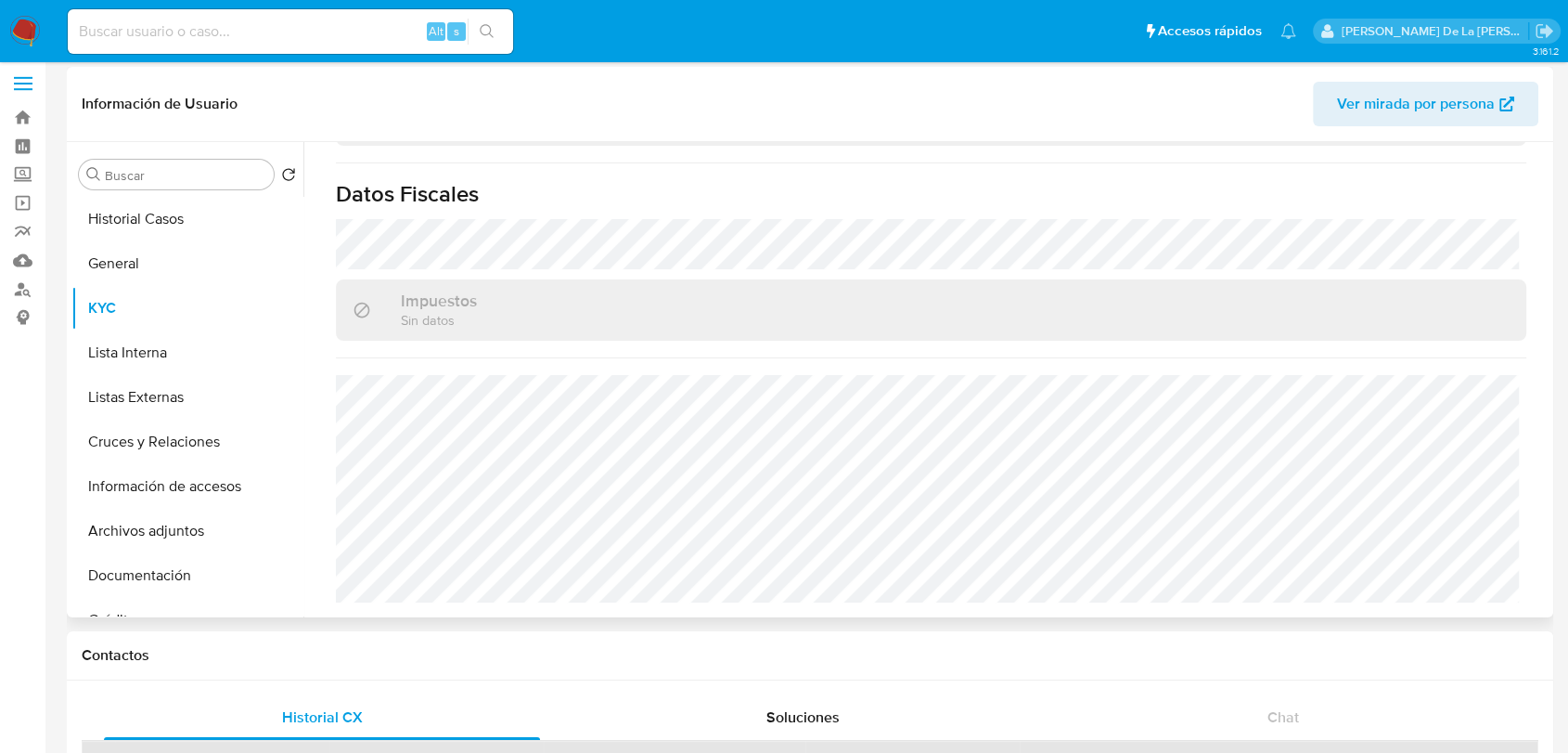
scroll to position [1165, 0]
click at [152, 557] on button "Documentación" at bounding box center [180, 575] width 217 height 44
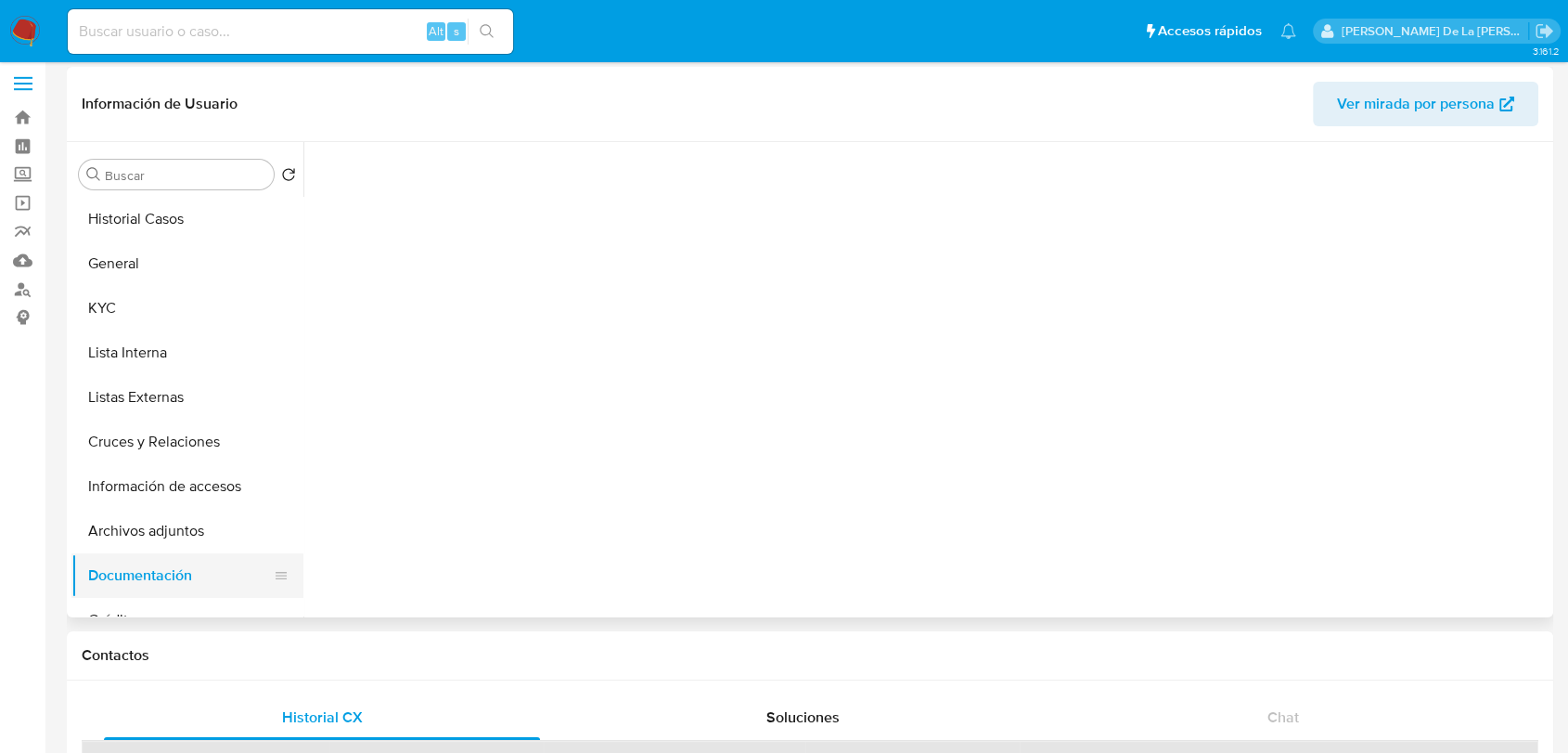
scroll to position [0, 0]
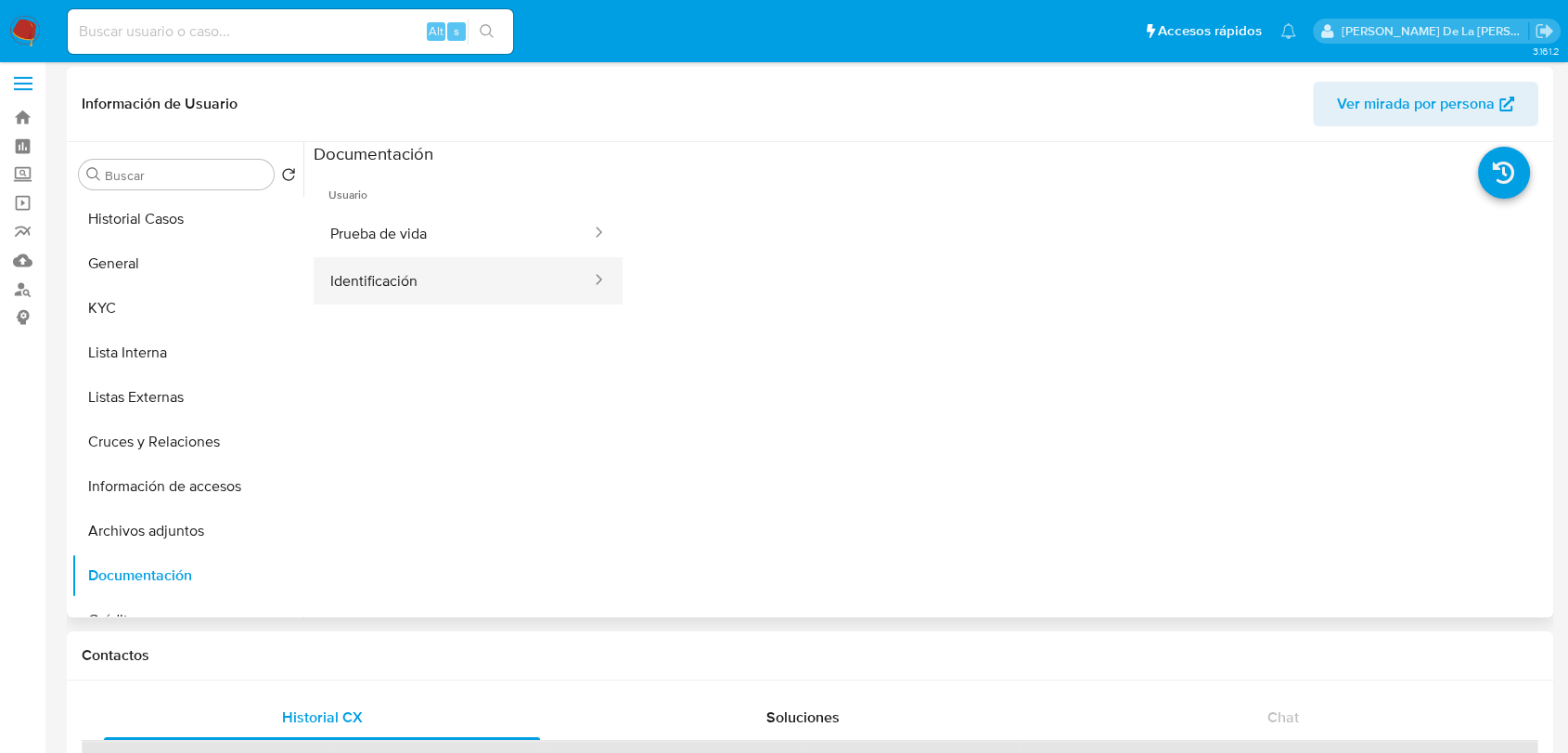
click at [364, 267] on button "Identificación" at bounding box center [453, 281] width 279 height 47
